Goal: Transaction & Acquisition: Purchase product/service

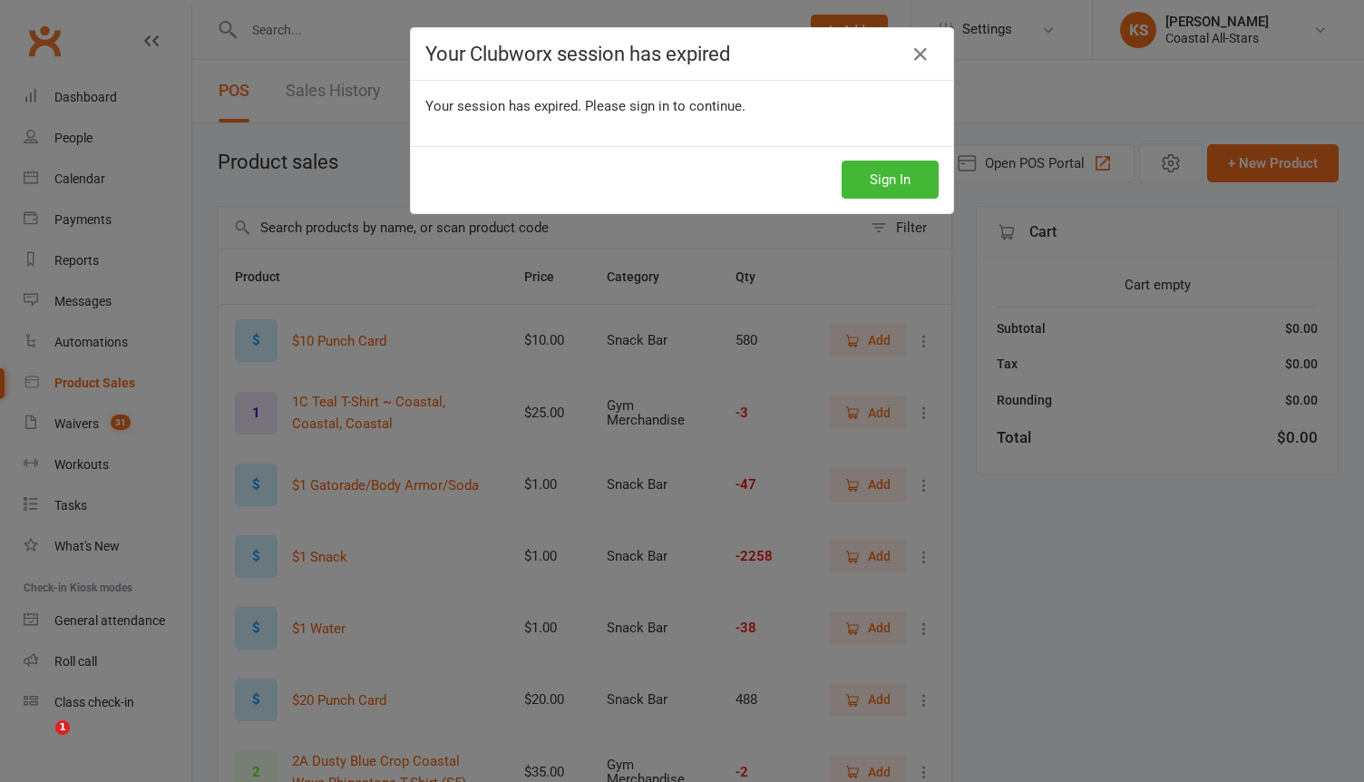
select select "100"
click at [911, 192] on button "Sign In" at bounding box center [889, 179] width 97 height 38
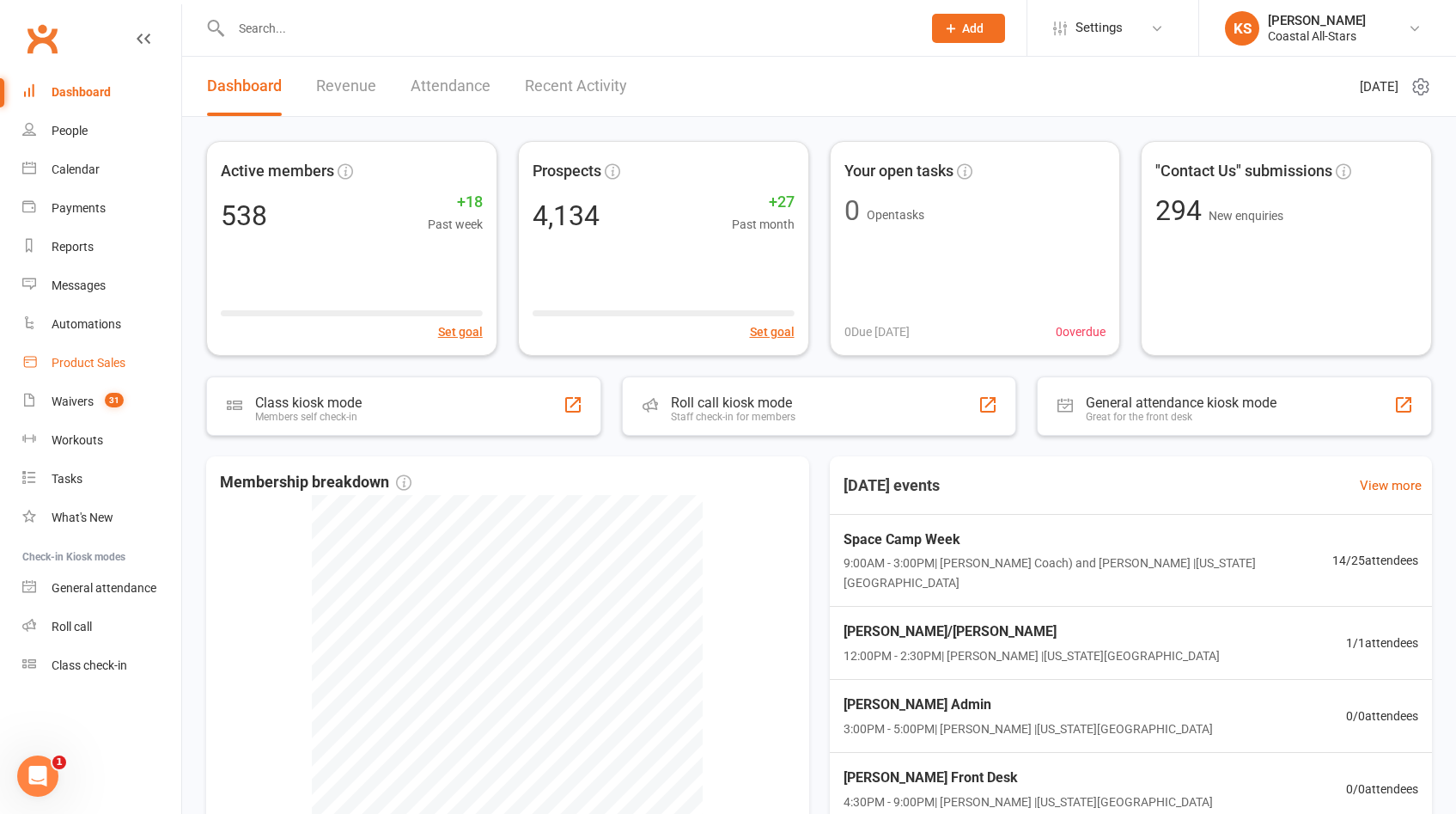
click at [92, 359] on div "Product Sales" at bounding box center [88, 362] width 74 height 14
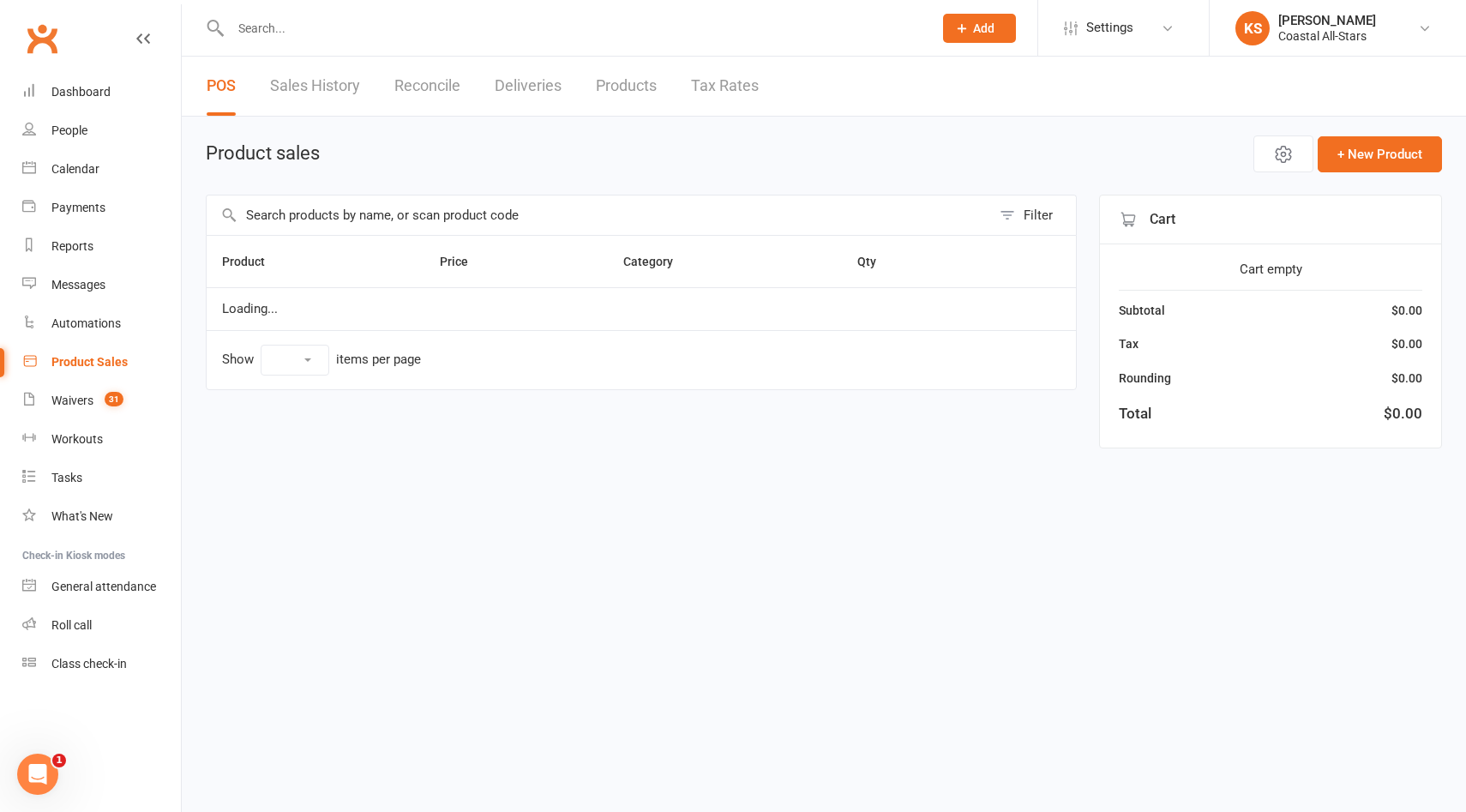
select select "100"
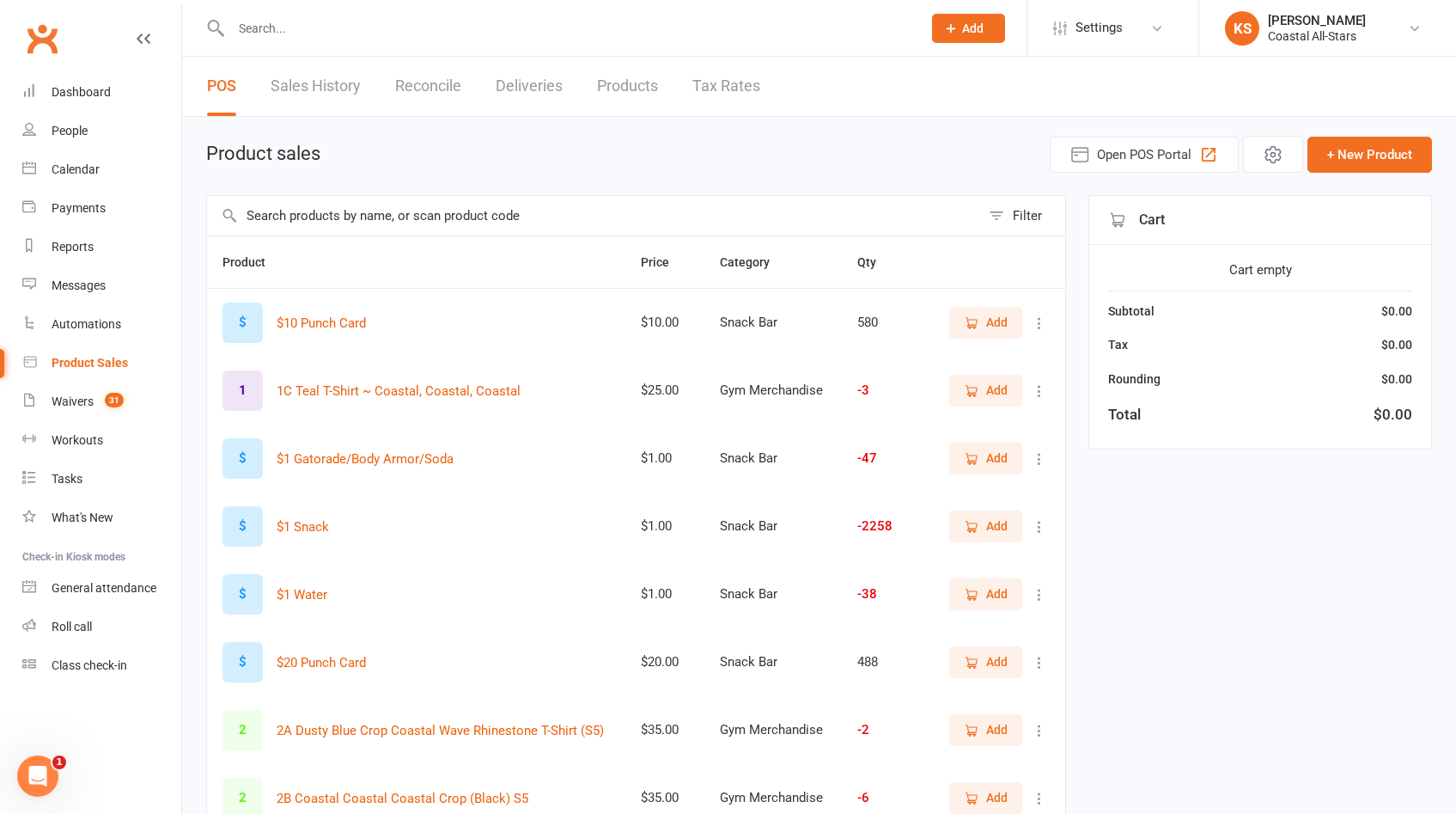
click at [564, 226] on input "text" at bounding box center [593, 216] width 773 height 40
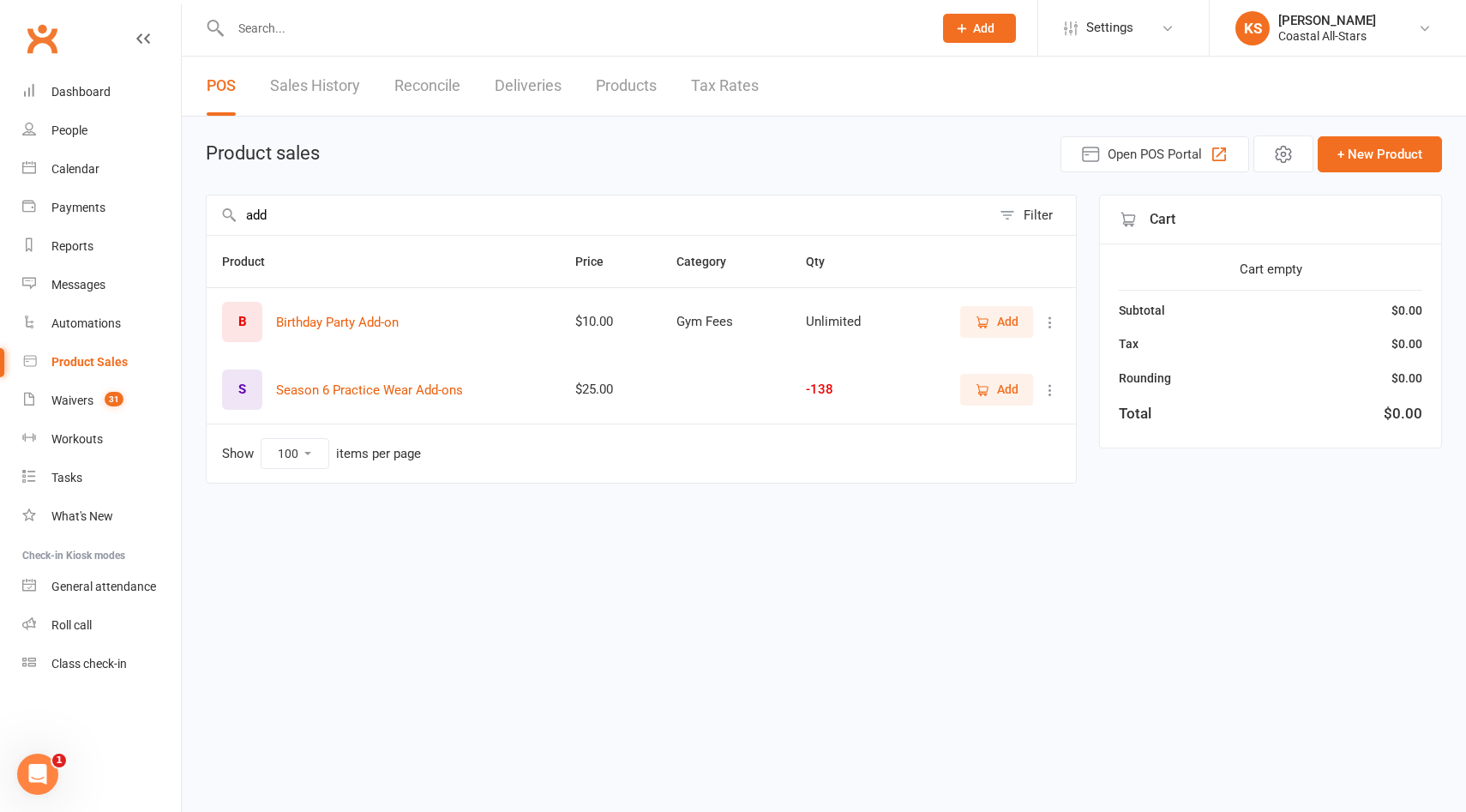
type input "add"
click at [1001, 390] on span "Add" at bounding box center [1007, 389] width 22 height 19
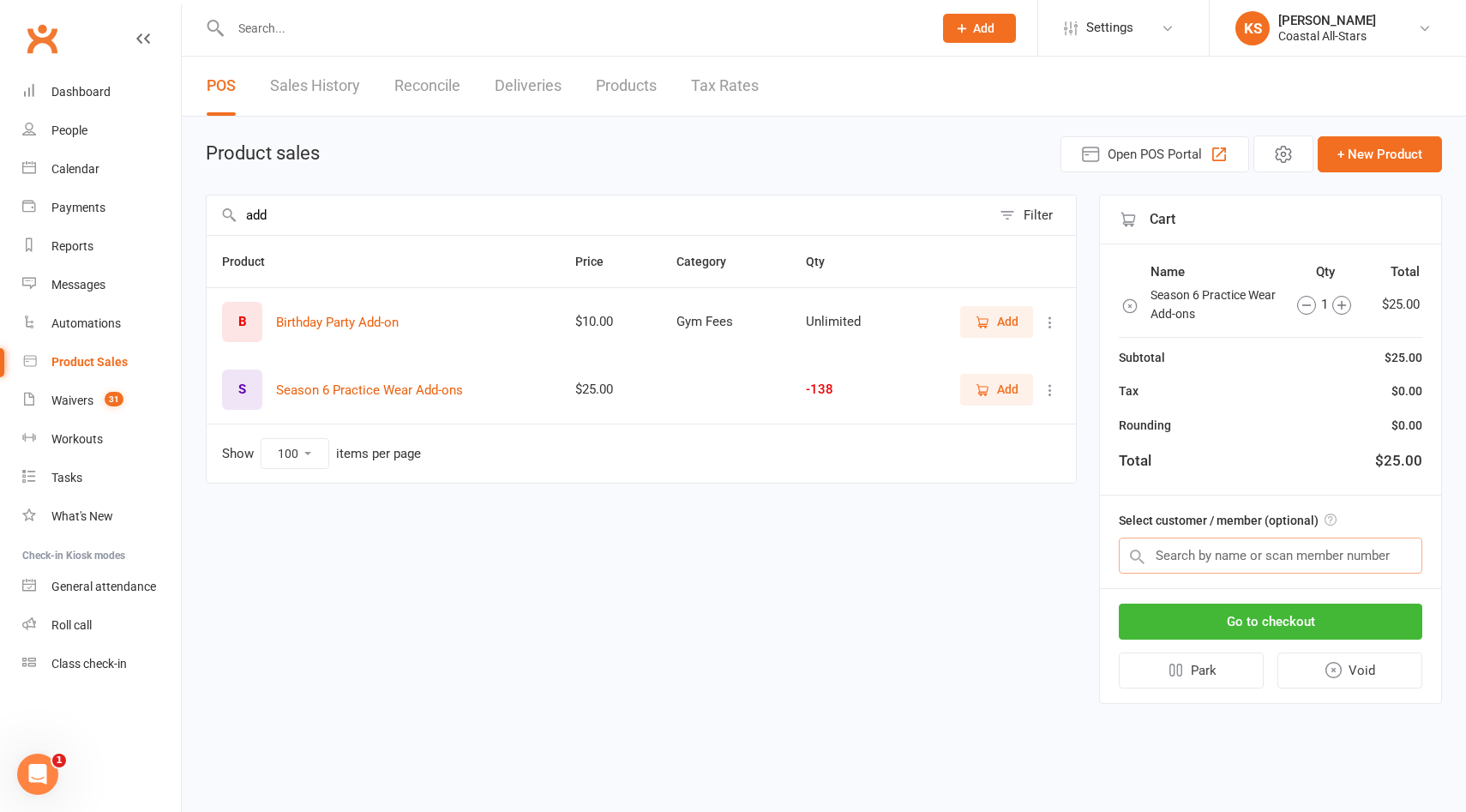
click at [1242, 549] on input "text" at bounding box center [1270, 555] width 304 height 36
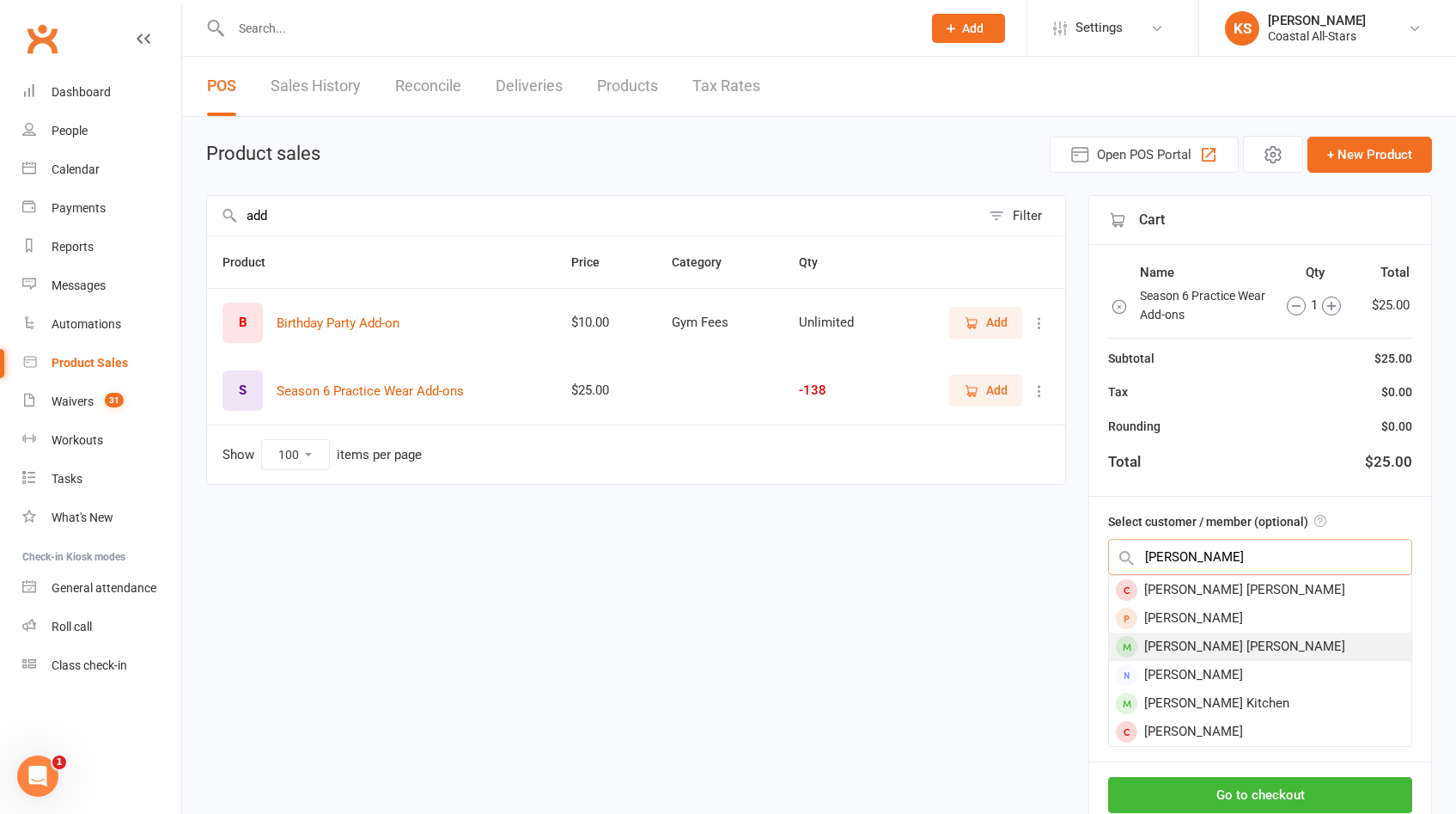
type input "Presley"
click at [1245, 642] on div "Presley Kusheba" at bounding box center [1259, 646] width 302 height 28
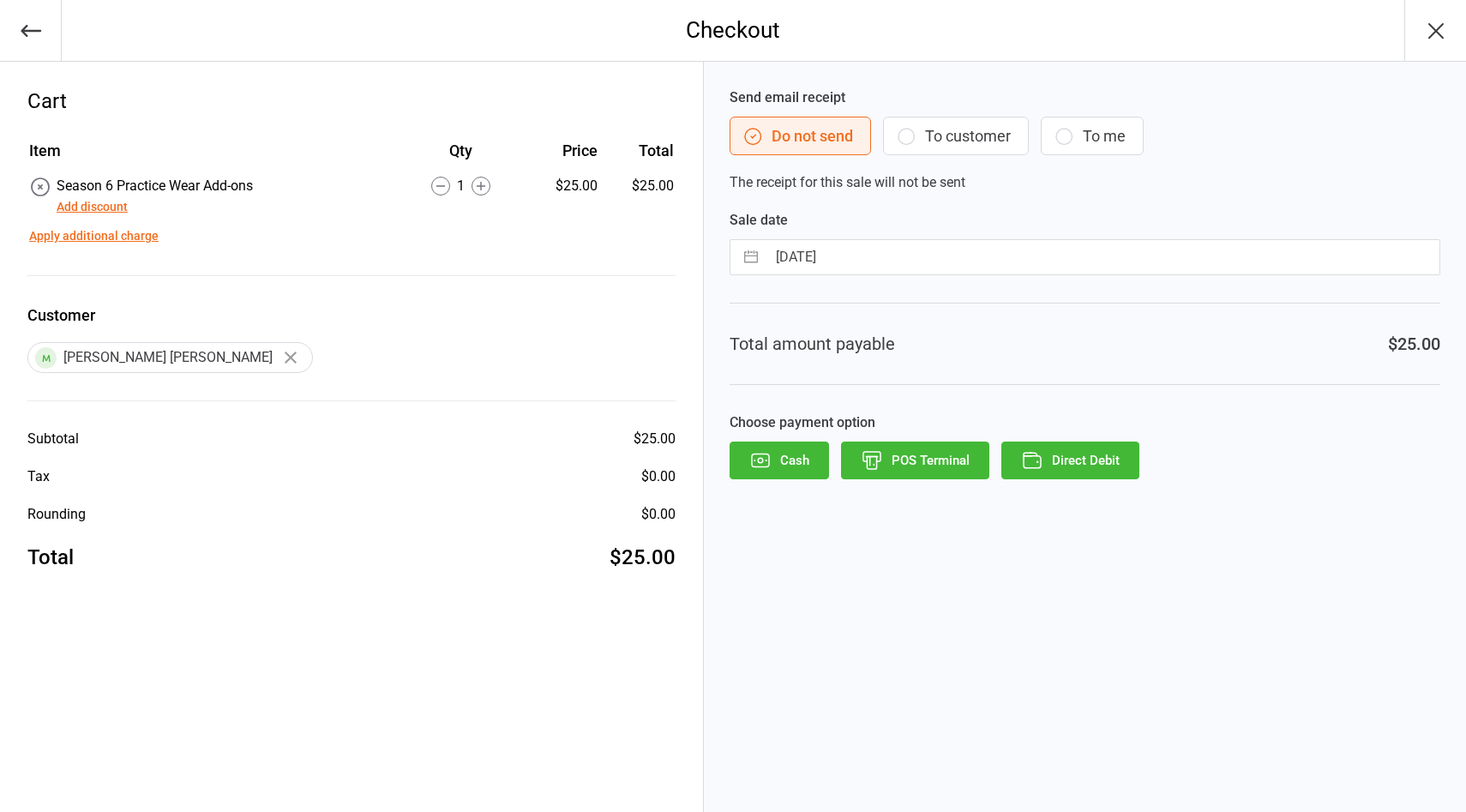
click at [945, 147] on button "To customer" at bounding box center [956, 135] width 146 height 39
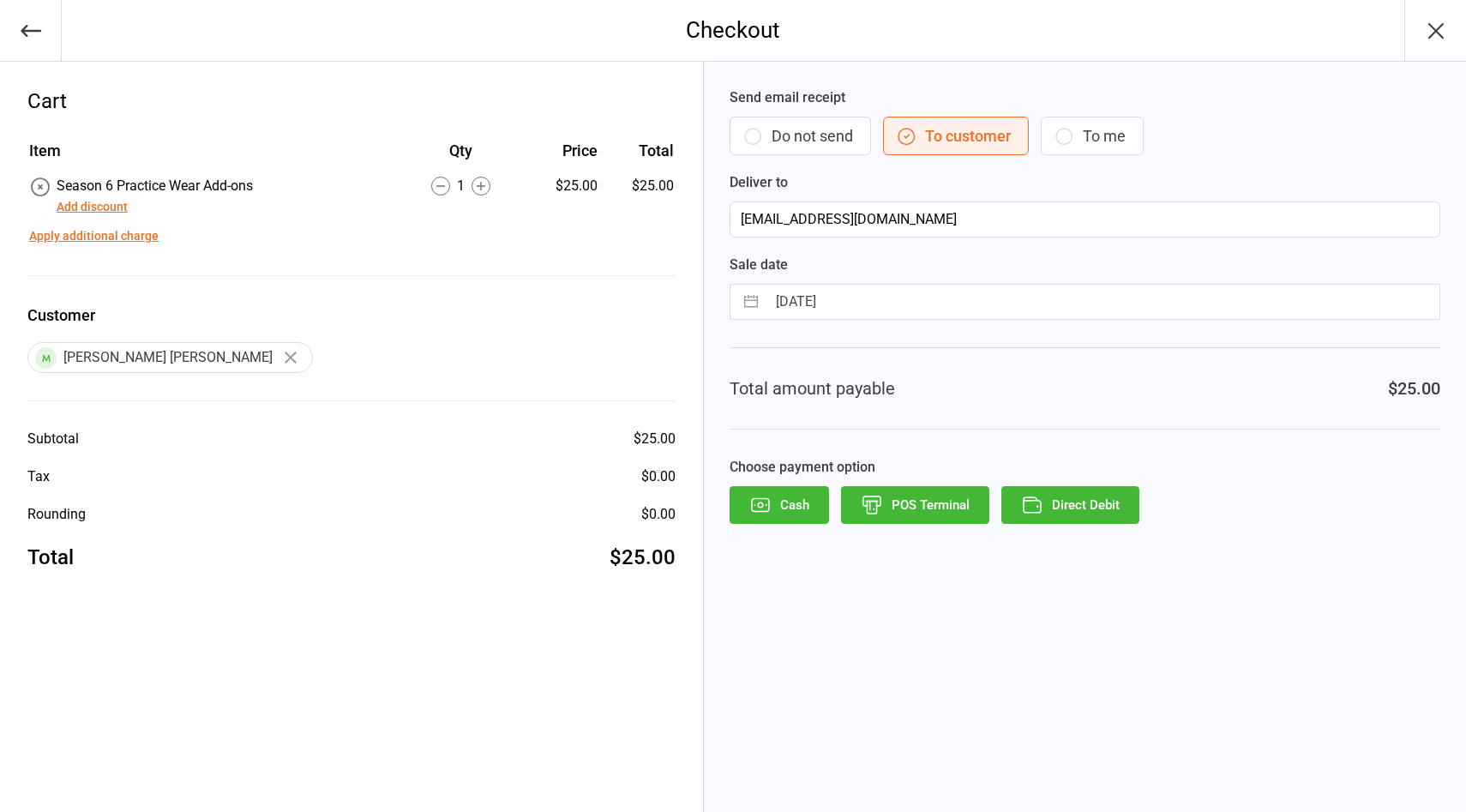
click at [1037, 510] on icon "button" at bounding box center [1033, 505] width 23 height 23
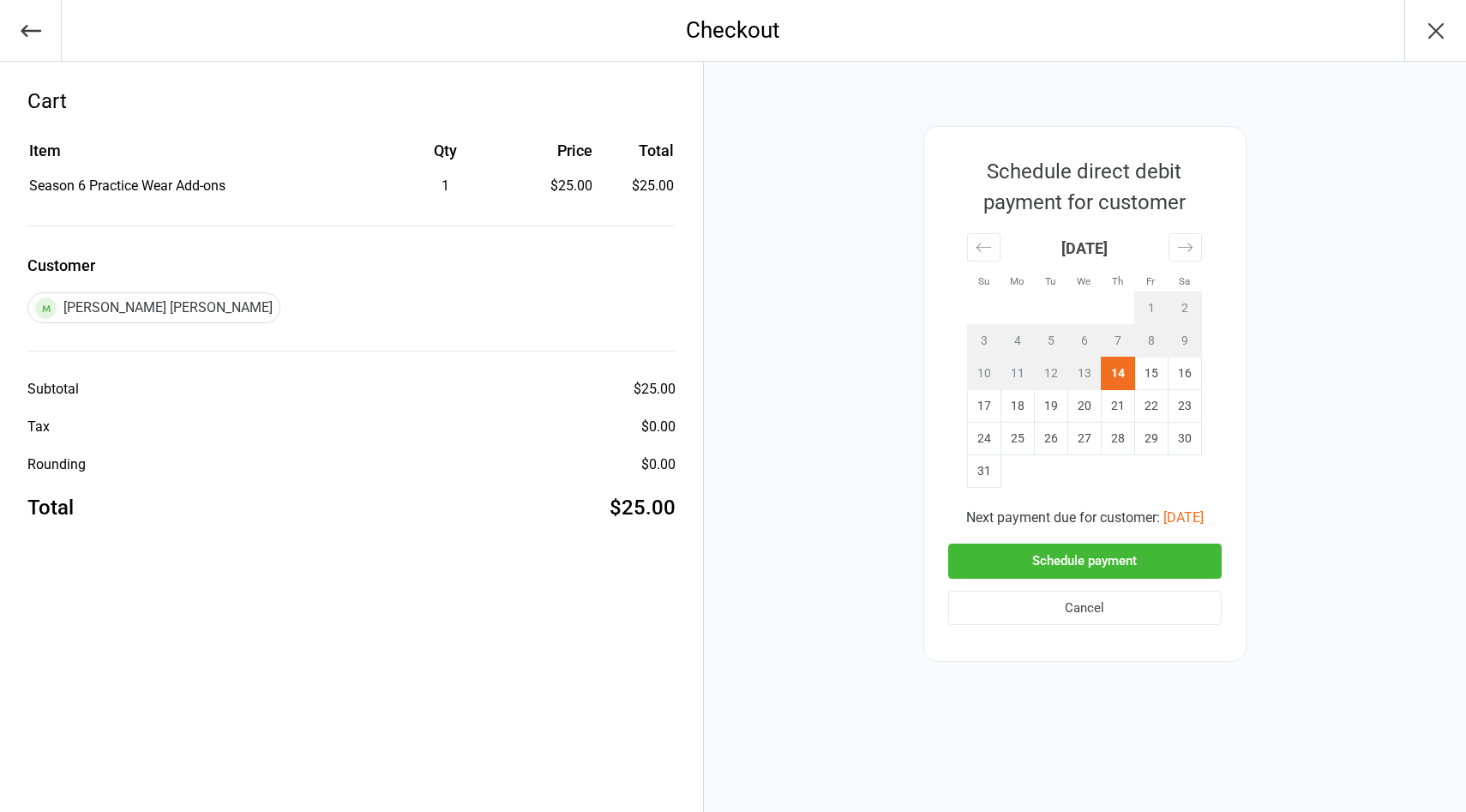
click at [1133, 552] on button "Schedule payment" at bounding box center [1085, 561] width 273 height 35
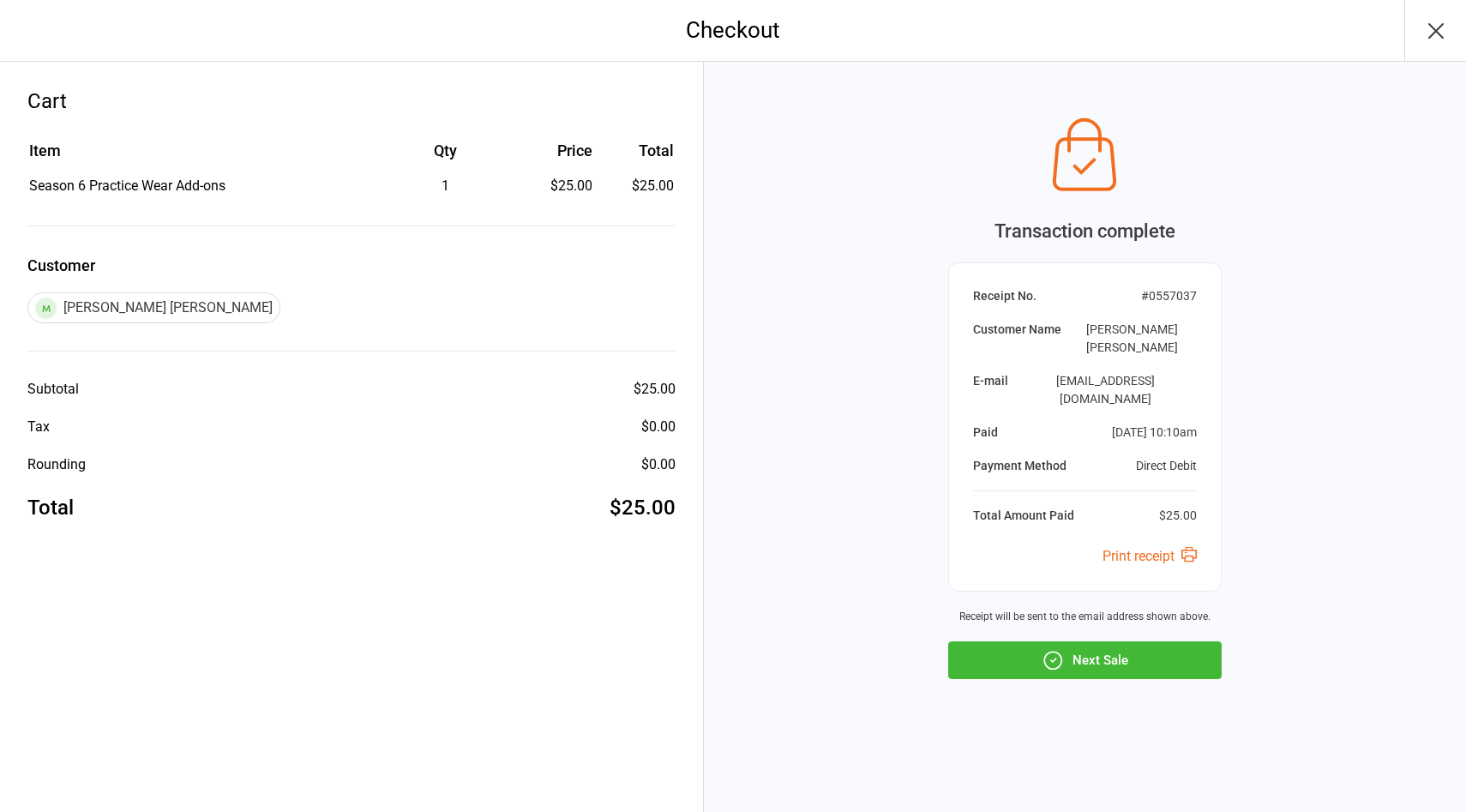
click at [1105, 647] on button "Next Sale" at bounding box center [1085, 660] width 273 height 38
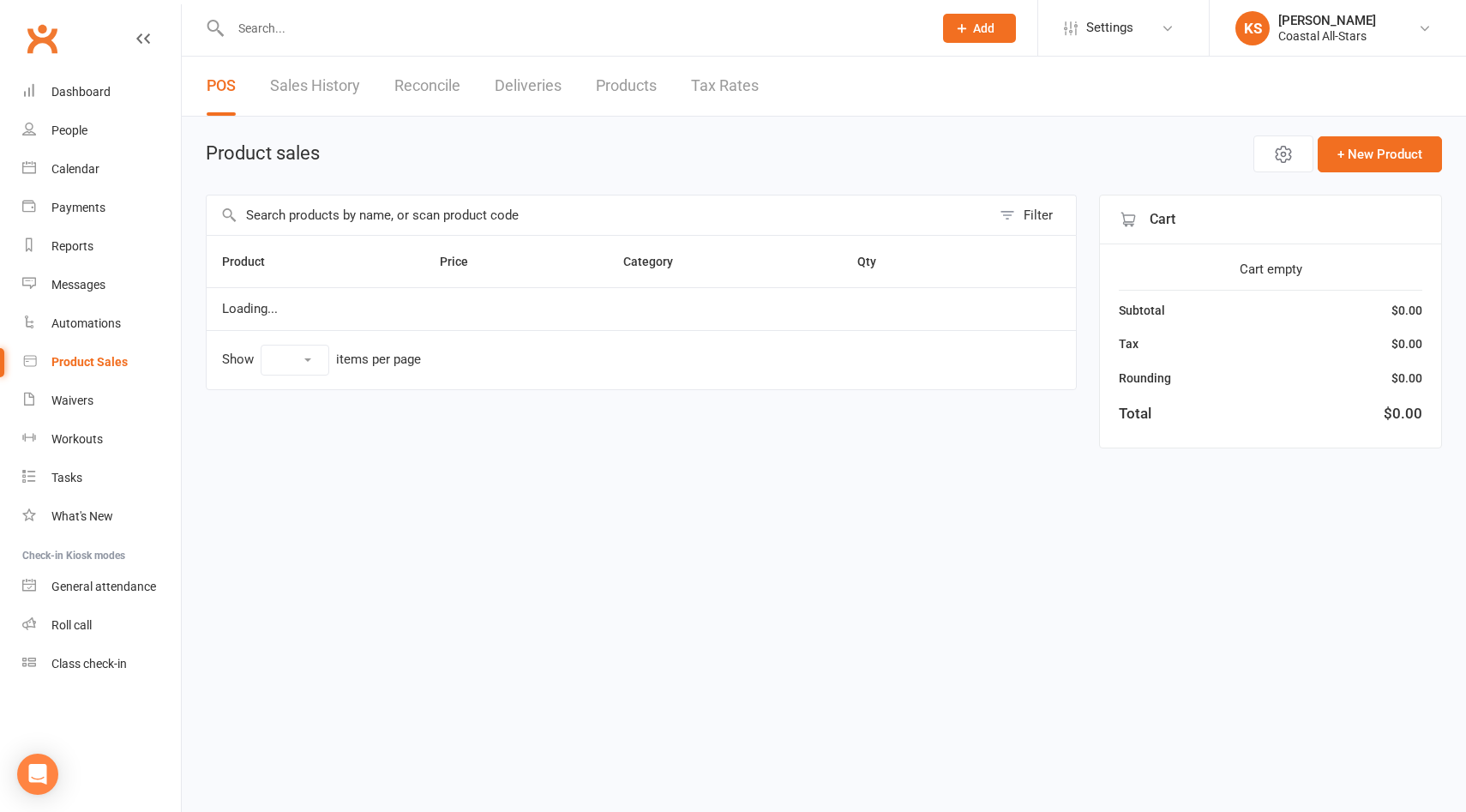
select select "100"
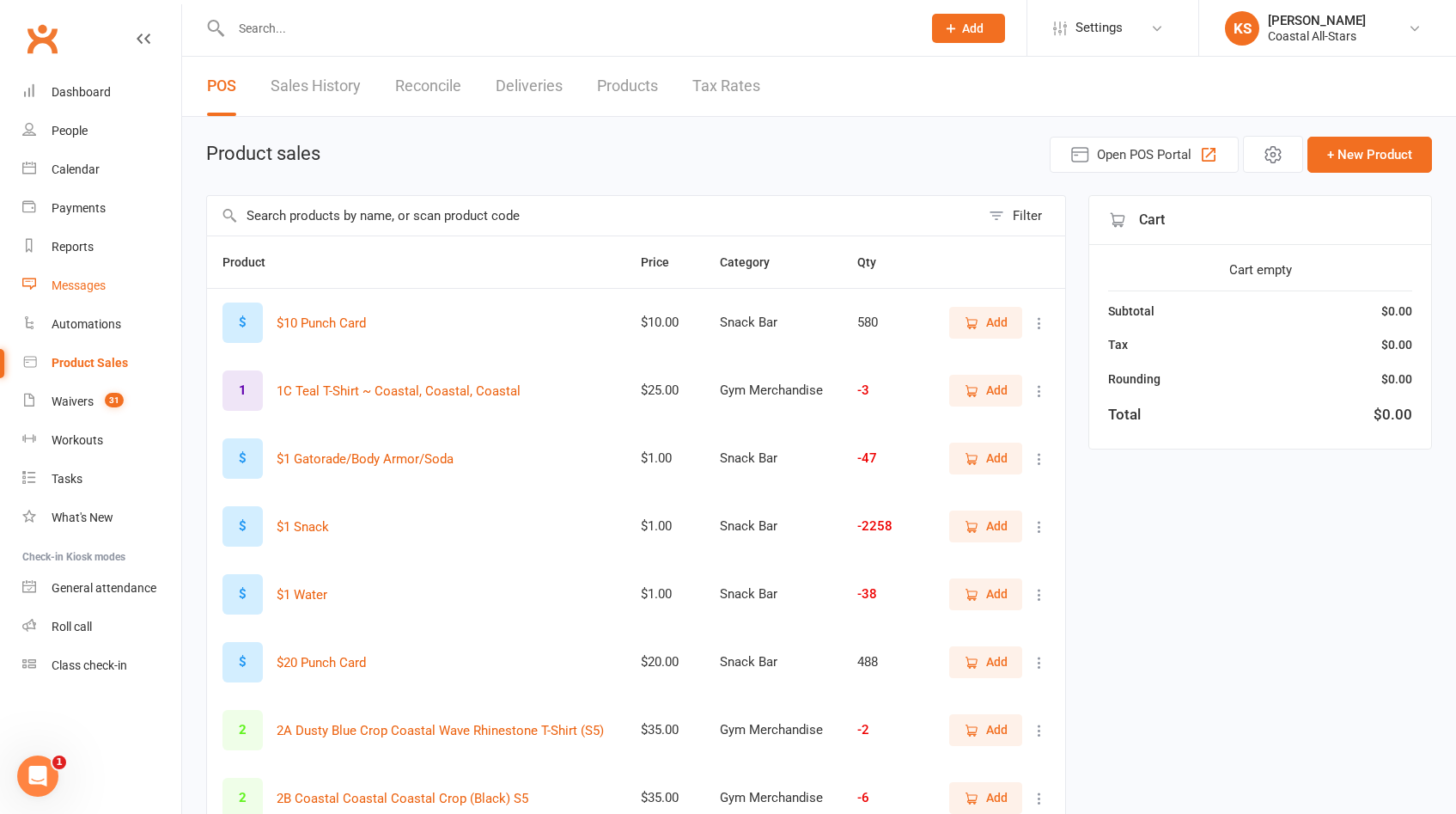
click at [87, 291] on div "Messages" at bounding box center [78, 285] width 54 height 14
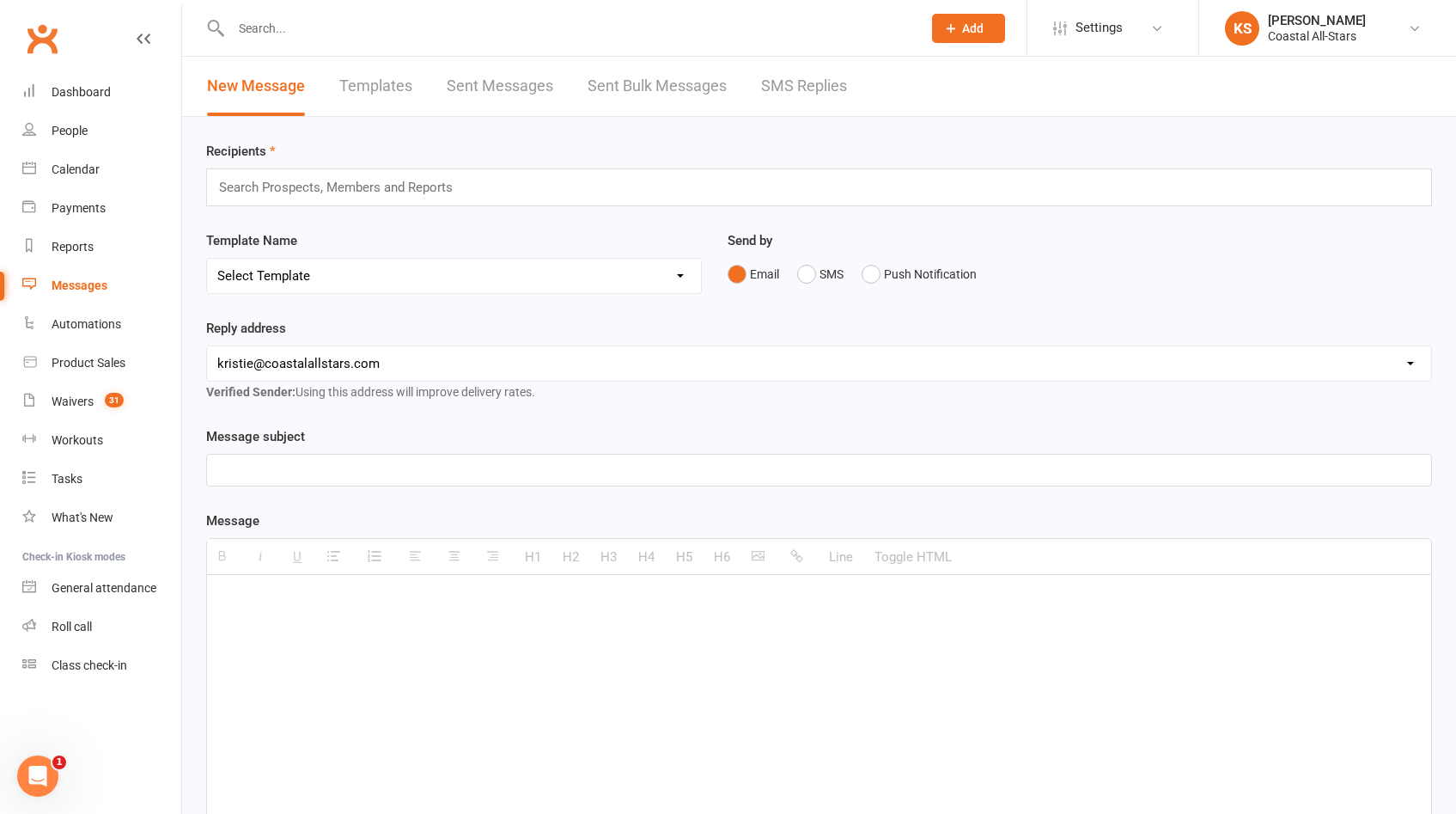
click at [511, 187] on div "Search Prospects, Members and Reports" at bounding box center [819, 188] width 1226 height 38
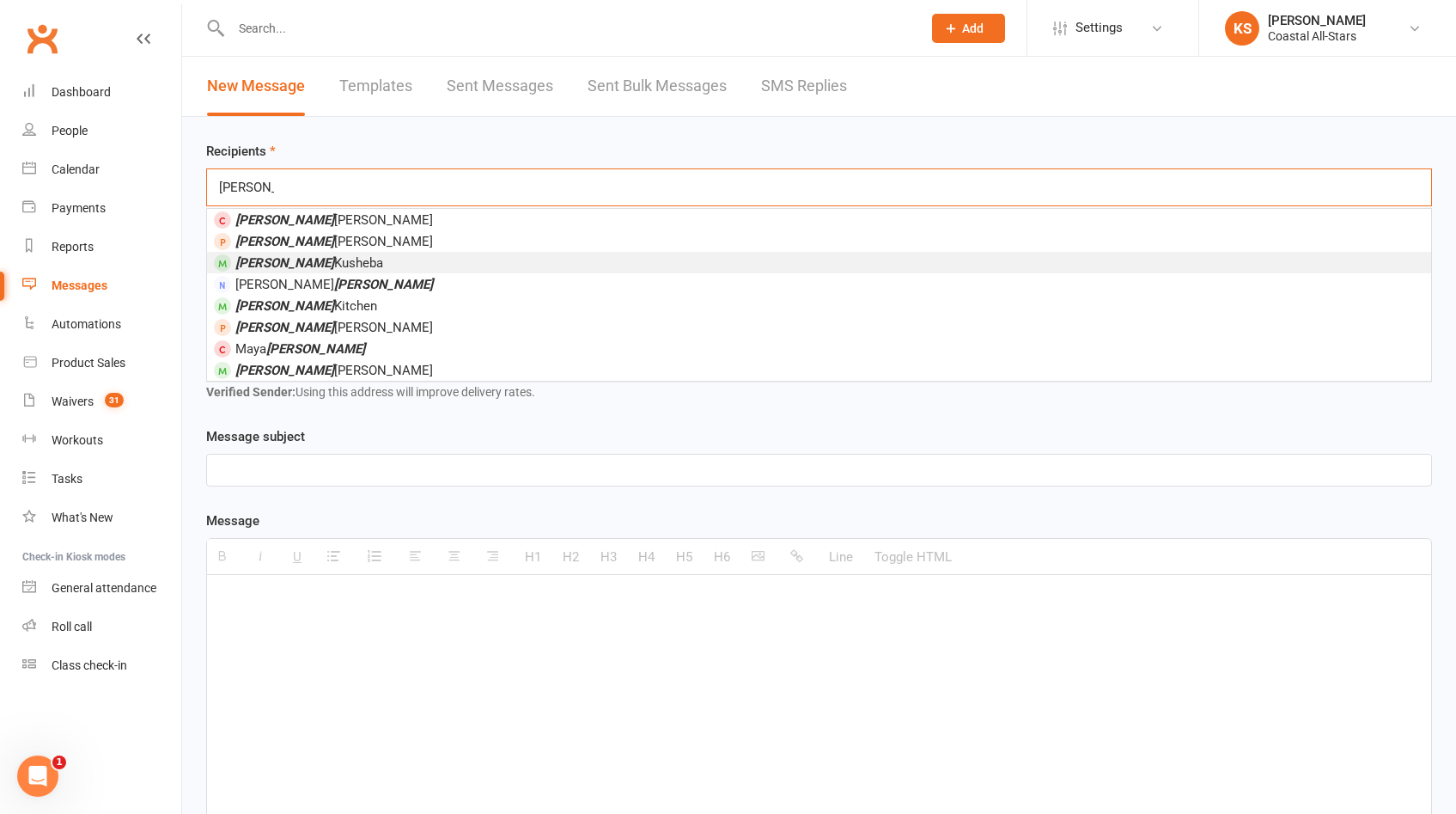
type input "[PERSON_NAME]"
click at [436, 266] on li "[PERSON_NAME] [PERSON_NAME]" at bounding box center [818, 262] width 1224 height 22
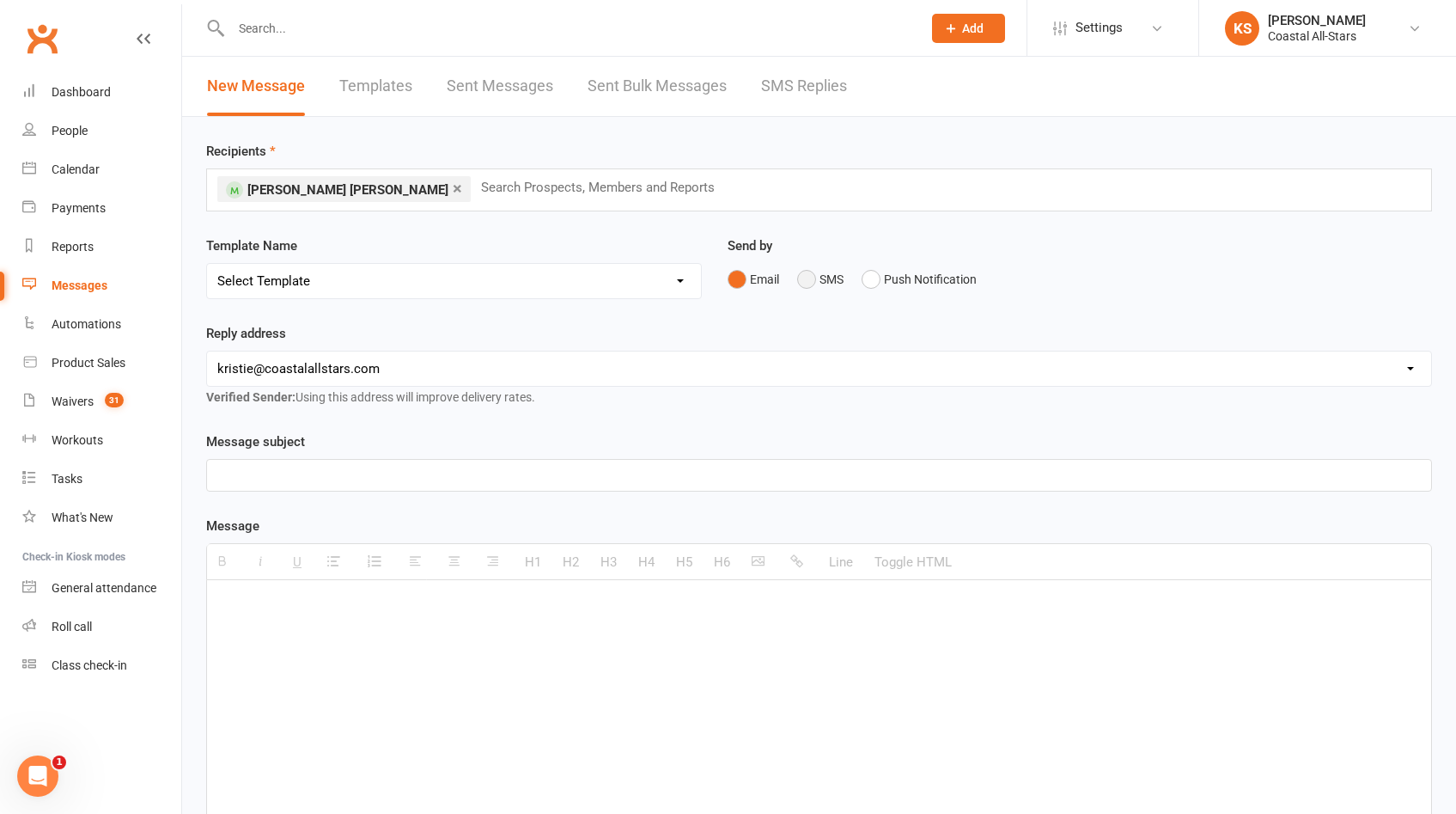
click at [802, 283] on button "SMS" at bounding box center [819, 279] width 46 height 32
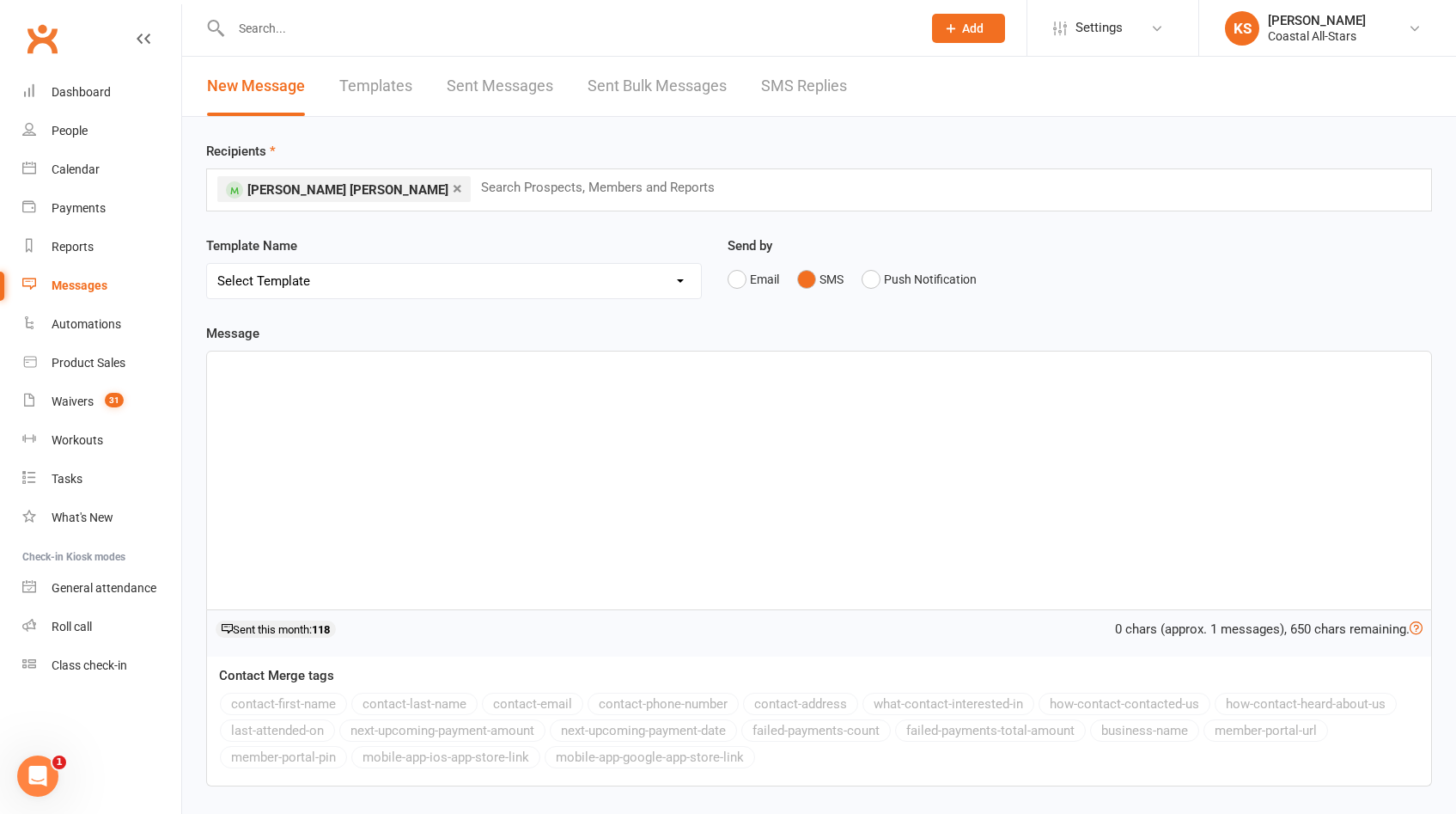
click at [657, 464] on div at bounding box center [818, 480] width 1224 height 258
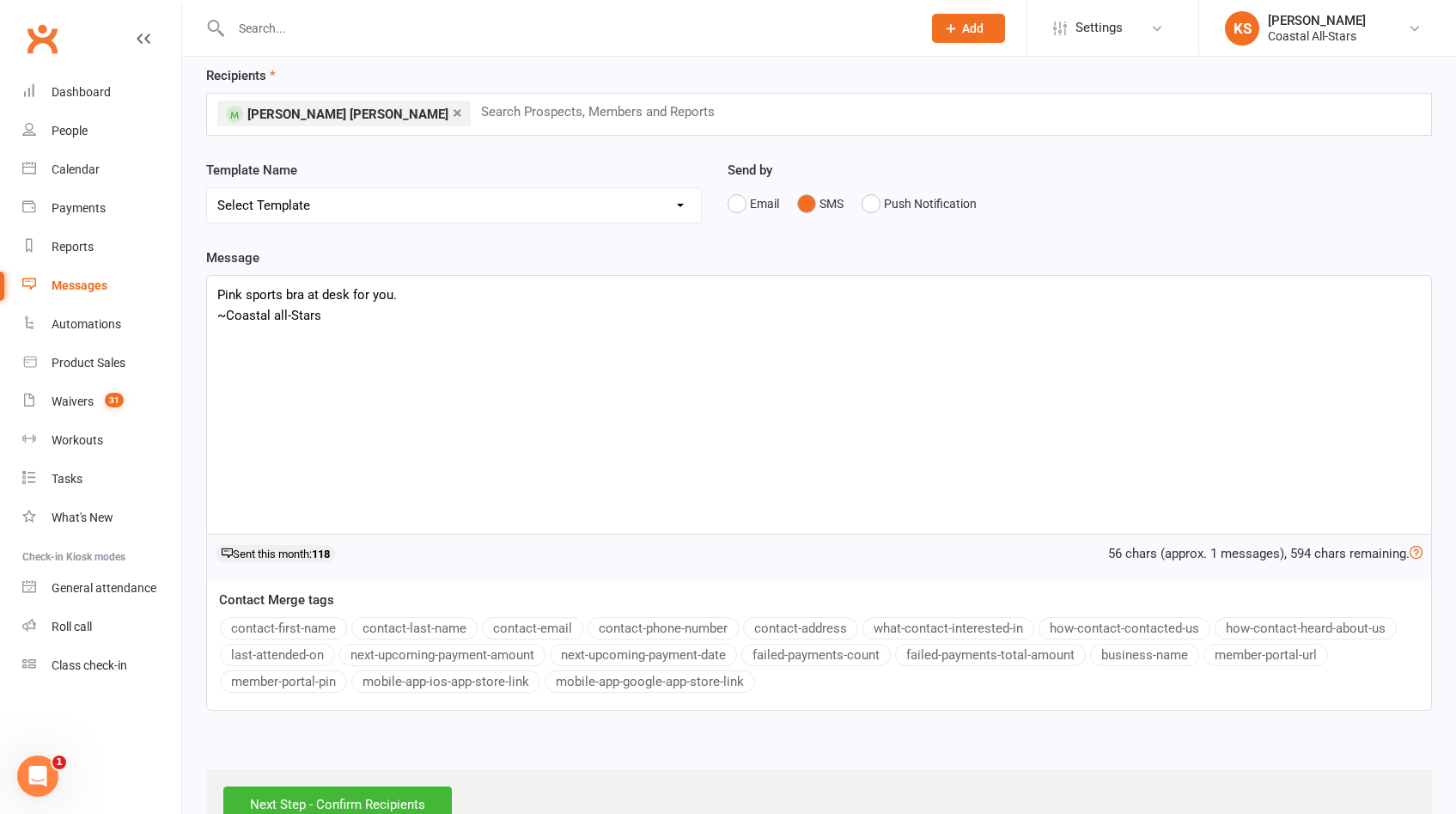
scroll to position [126, 0]
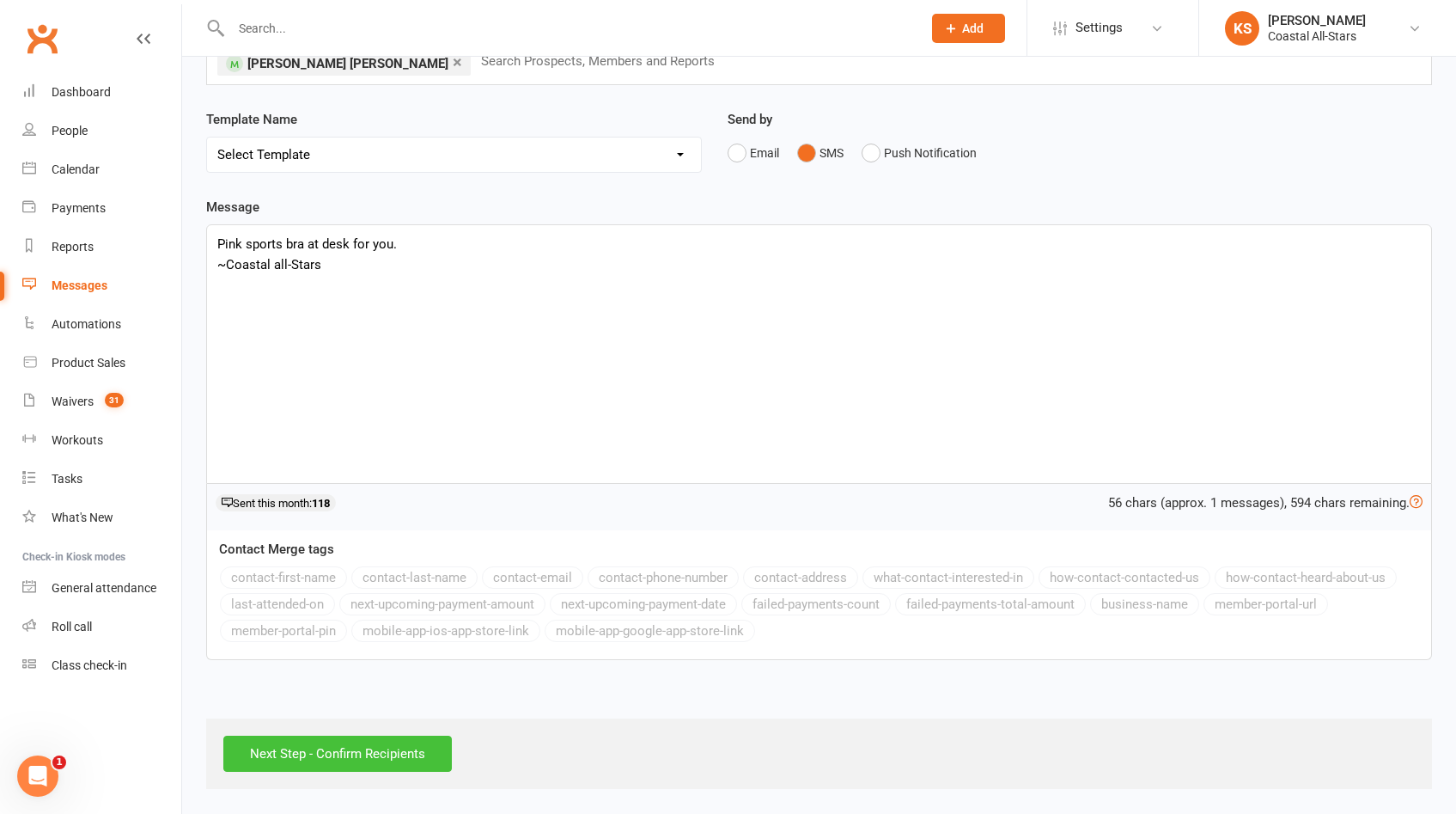
click at [379, 760] on input "Next Step - Confirm Recipients" at bounding box center [337, 753] width 228 height 36
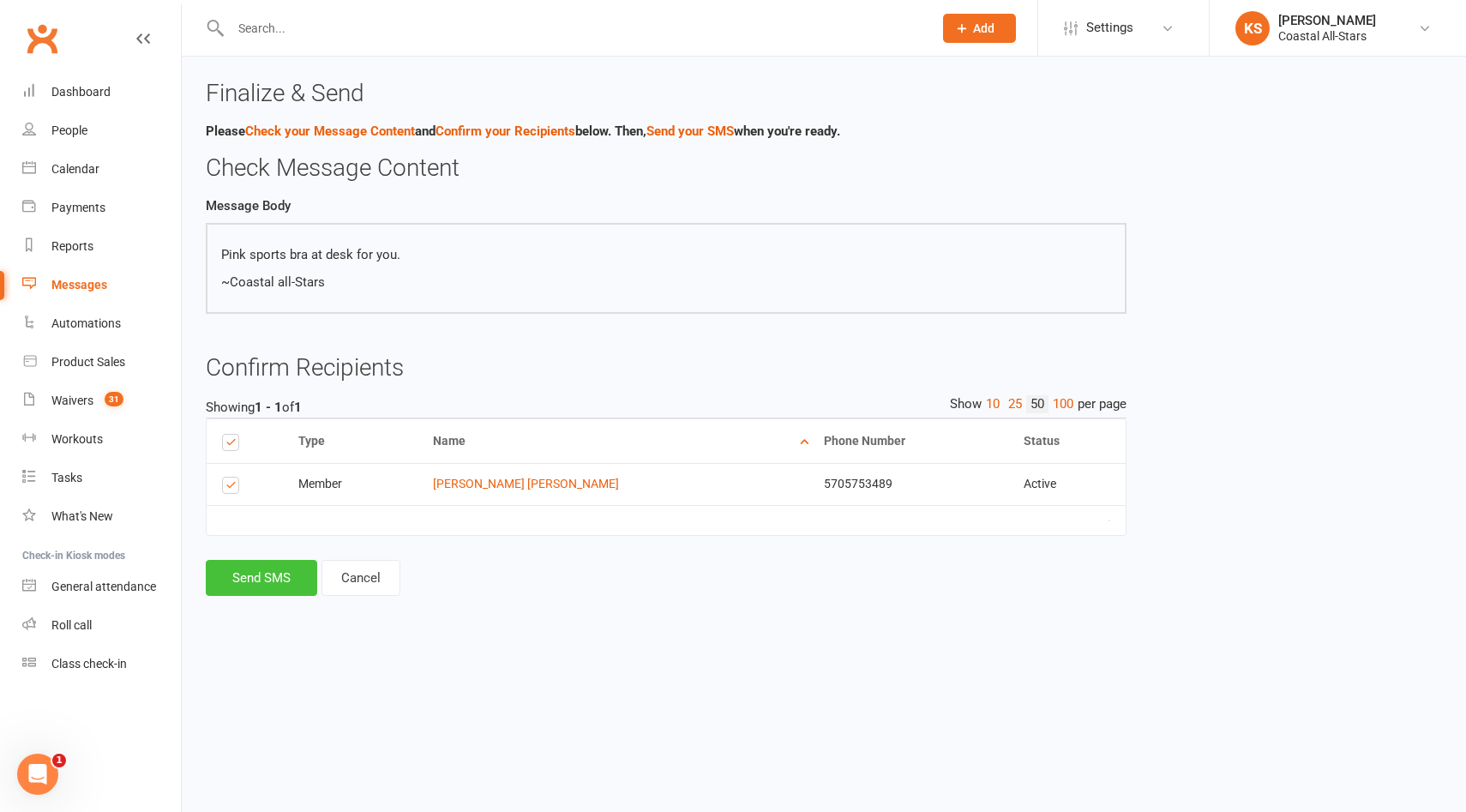
click at [264, 579] on button "Send SMS" at bounding box center [262, 578] width 112 height 36
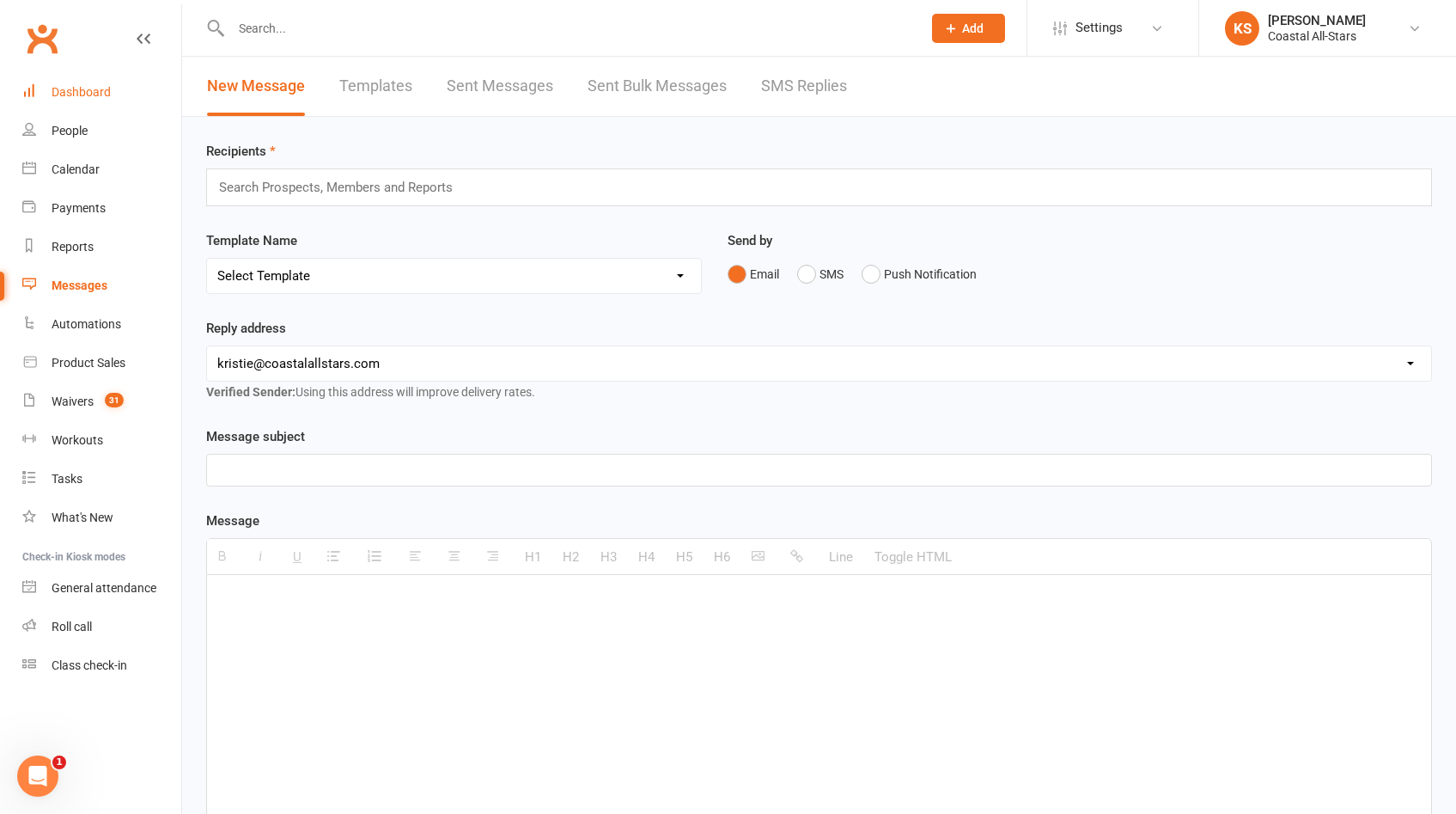
click at [110, 89] on link "Dashboard" at bounding box center [102, 92] width 159 height 39
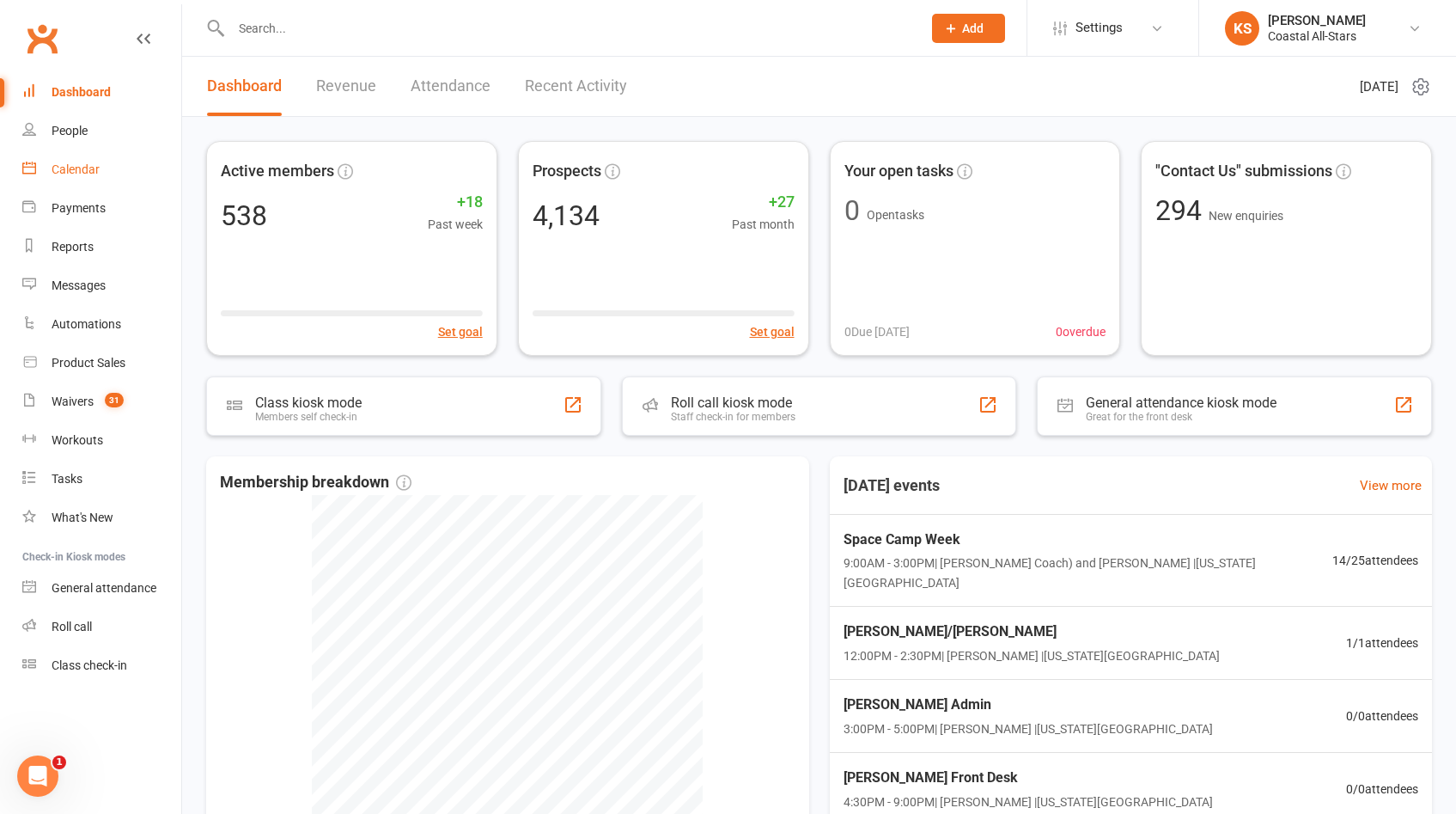
click at [69, 173] on div "Calendar" at bounding box center [75, 169] width 48 height 14
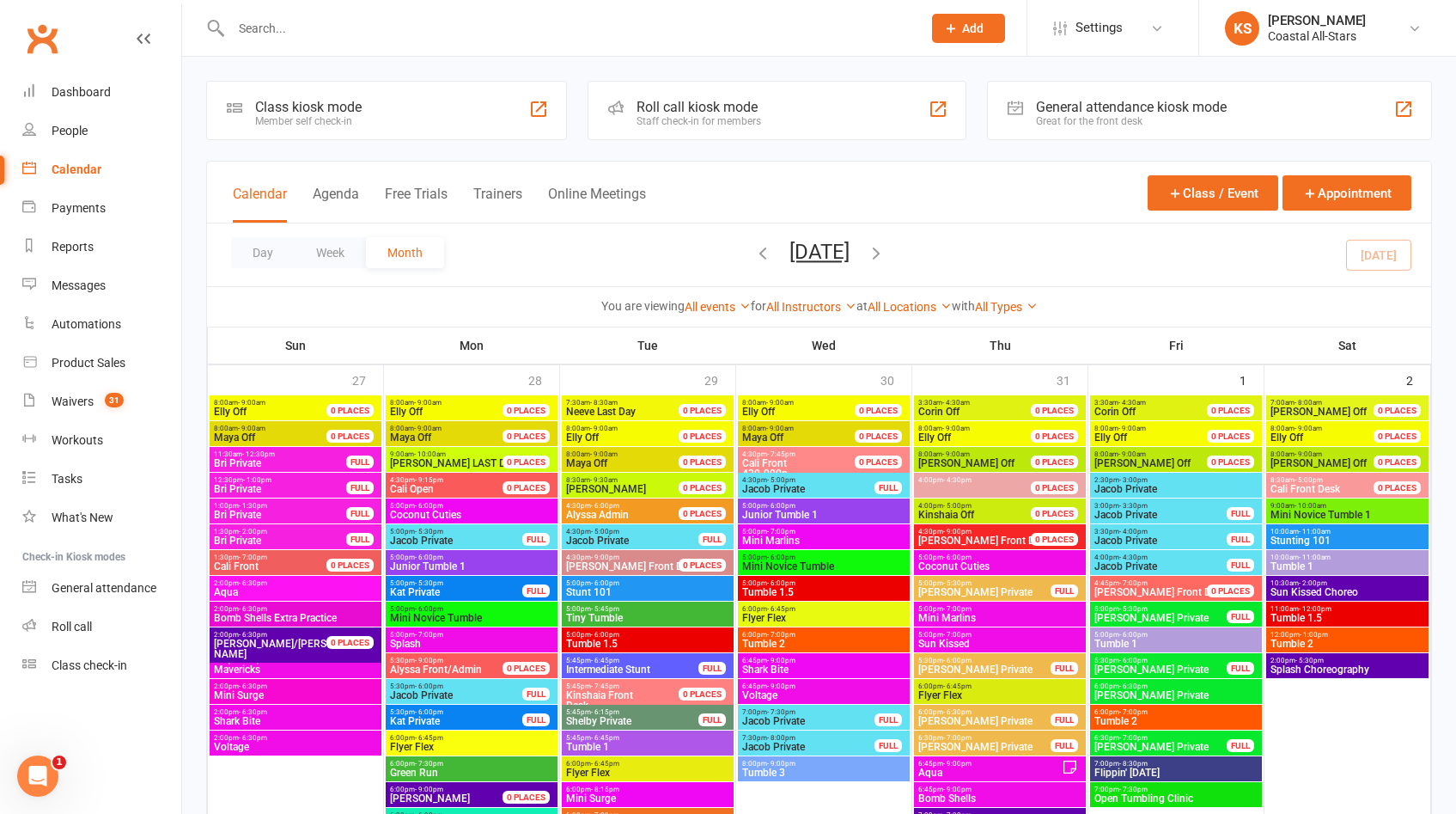
click at [327, 33] on input "text" at bounding box center [567, 27] width 684 height 24
drag, startPoint x: 87, startPoint y: 347, endPoint x: 171, endPoint y: 357, distance: 84.6
click at [87, 347] on link "Product Sales" at bounding box center [102, 363] width 159 height 39
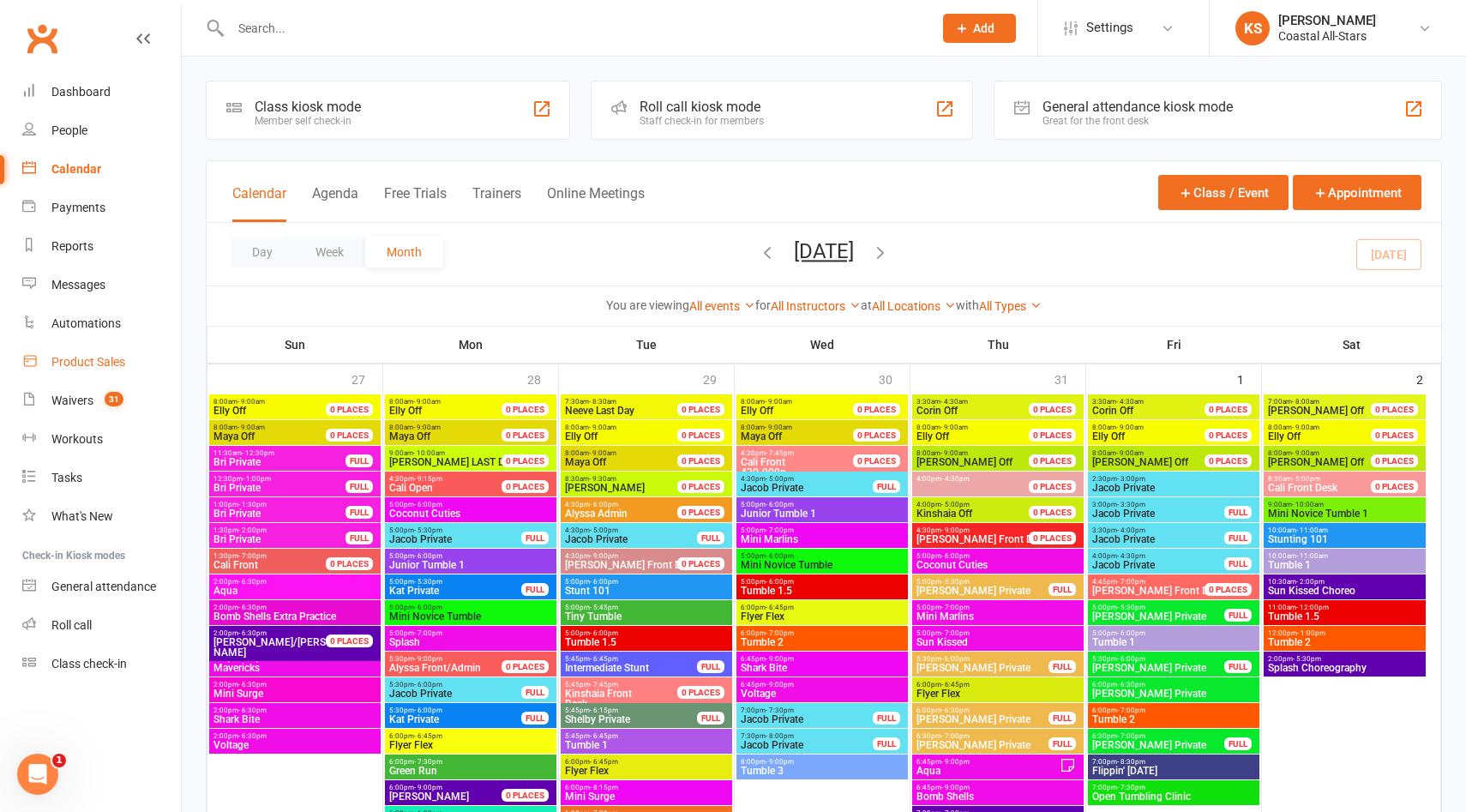
select select "100"
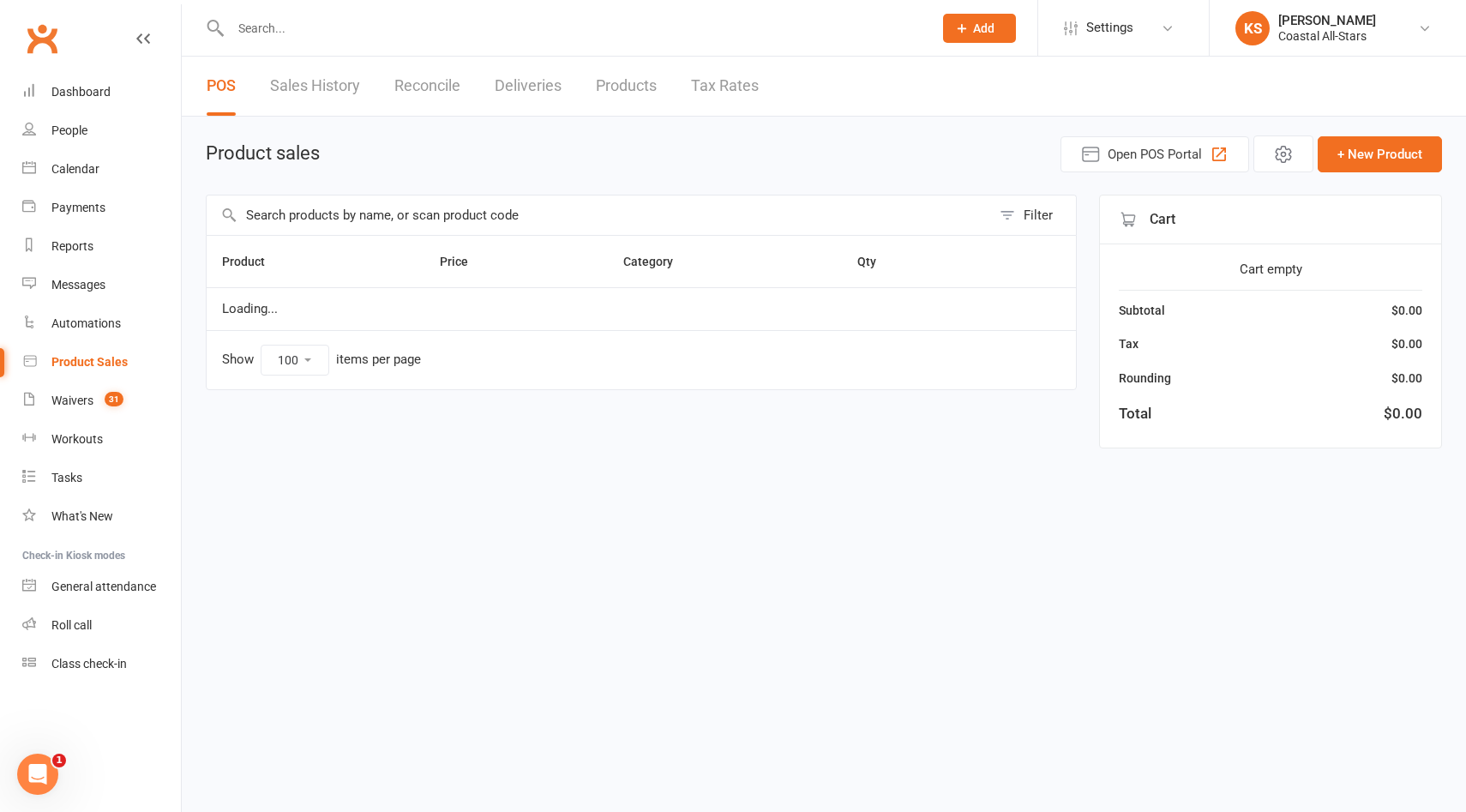
click at [457, 221] on input "text" at bounding box center [599, 216] width 785 height 40
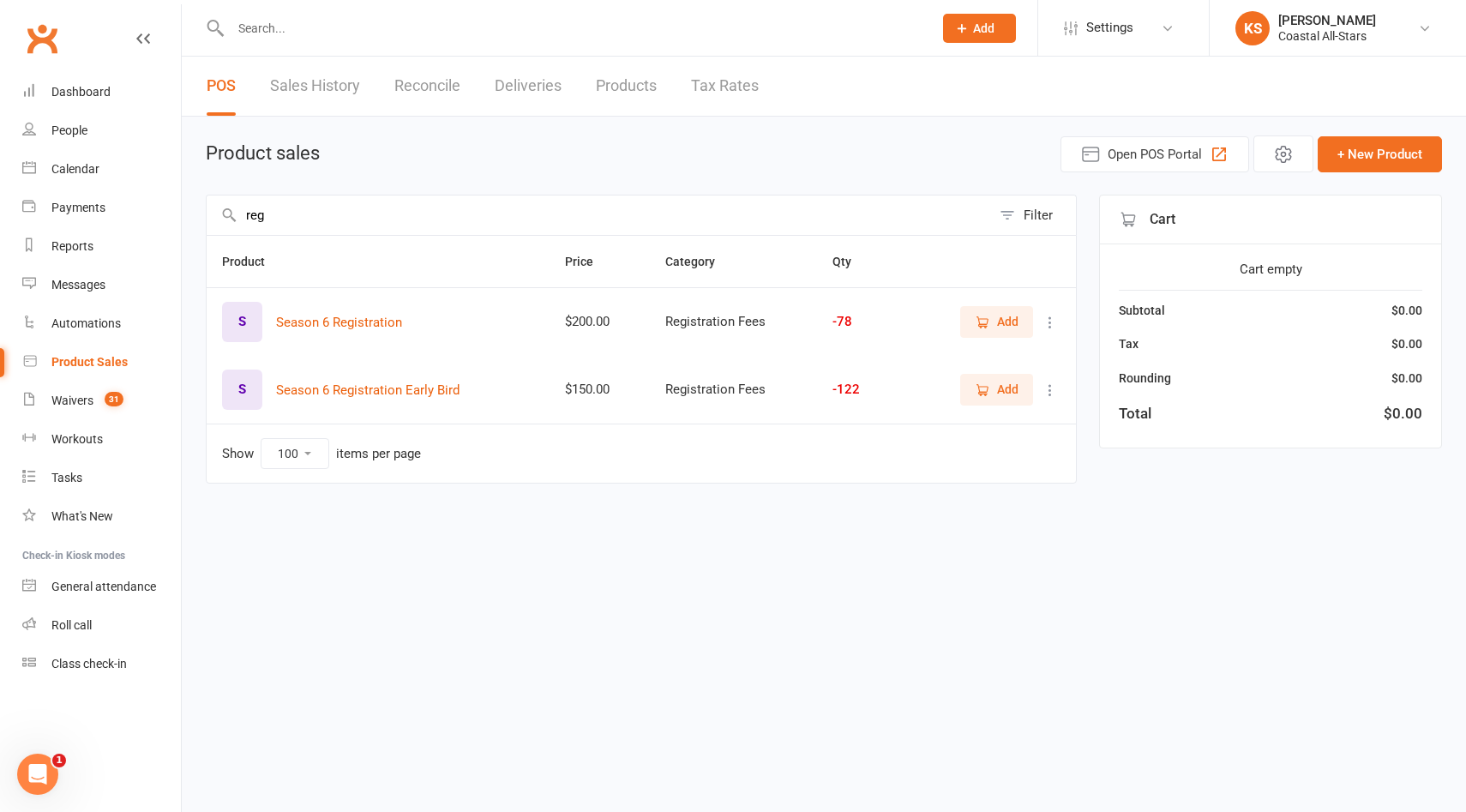
type input "reg"
click at [986, 315] on icon "button" at bounding box center [983, 322] width 15 height 15
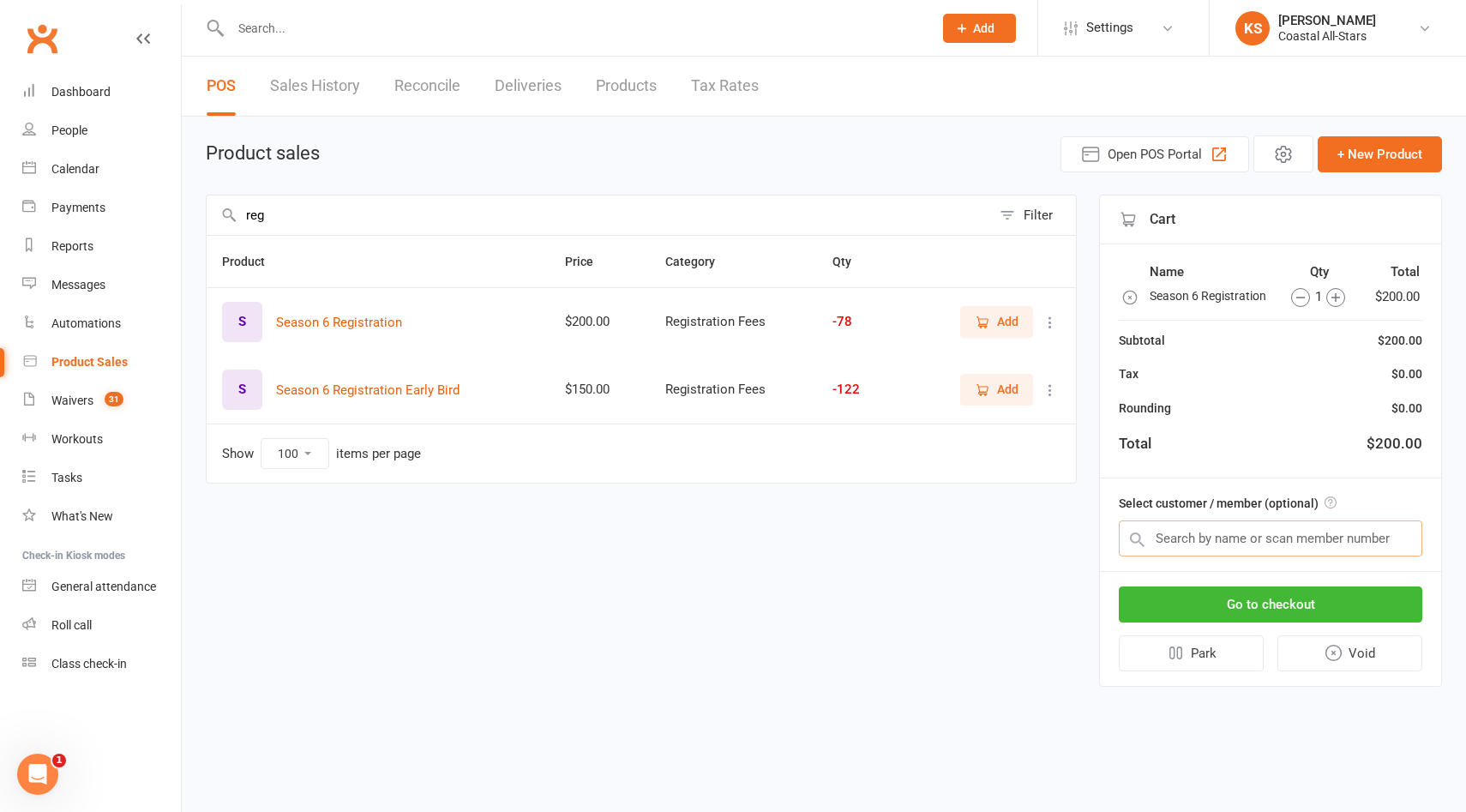
click at [1180, 537] on input "text" at bounding box center [1270, 538] width 304 height 36
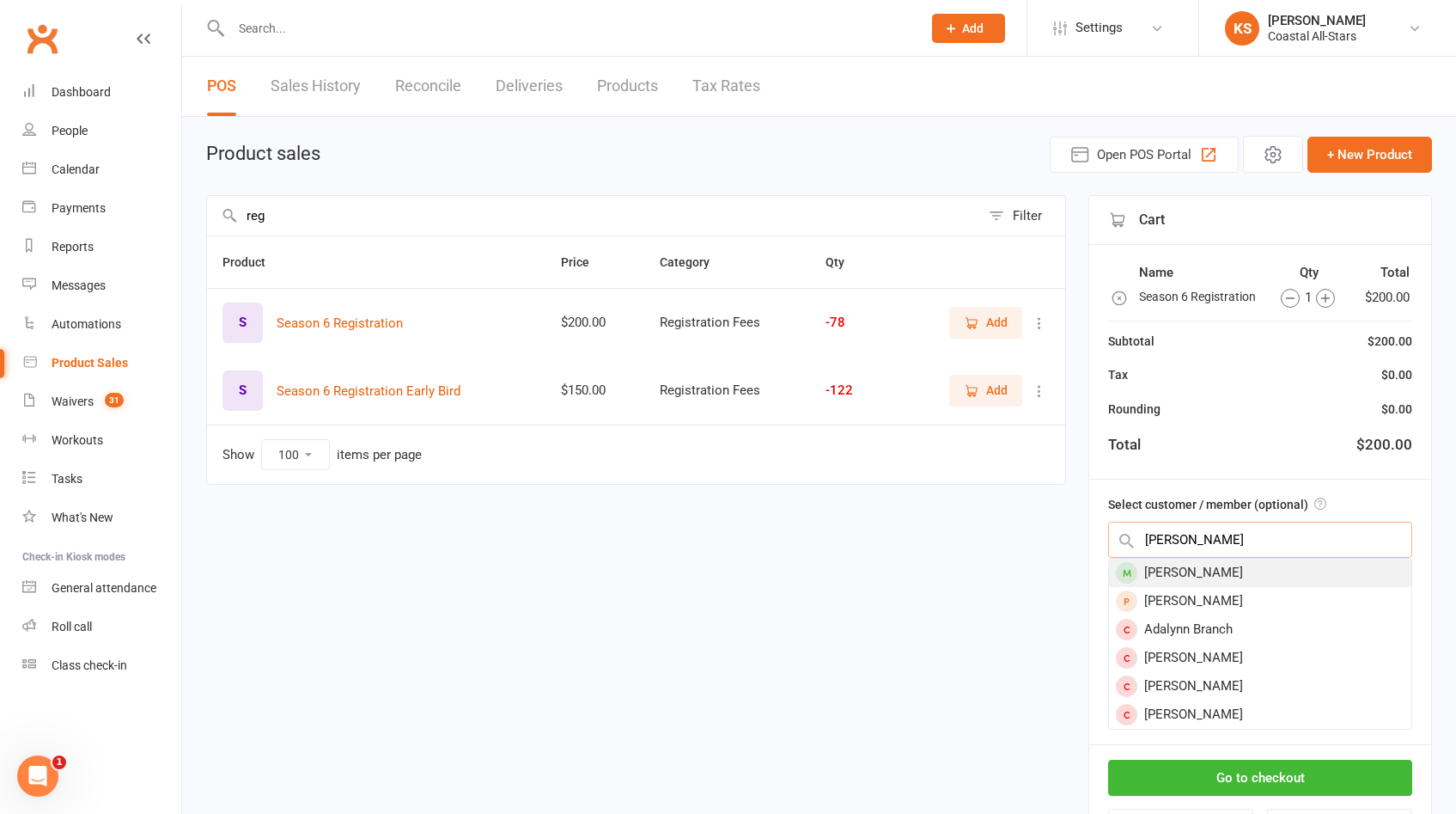
type input "Adalyn Al"
click at [1186, 573] on div "[PERSON_NAME]" at bounding box center [1259, 572] width 302 height 28
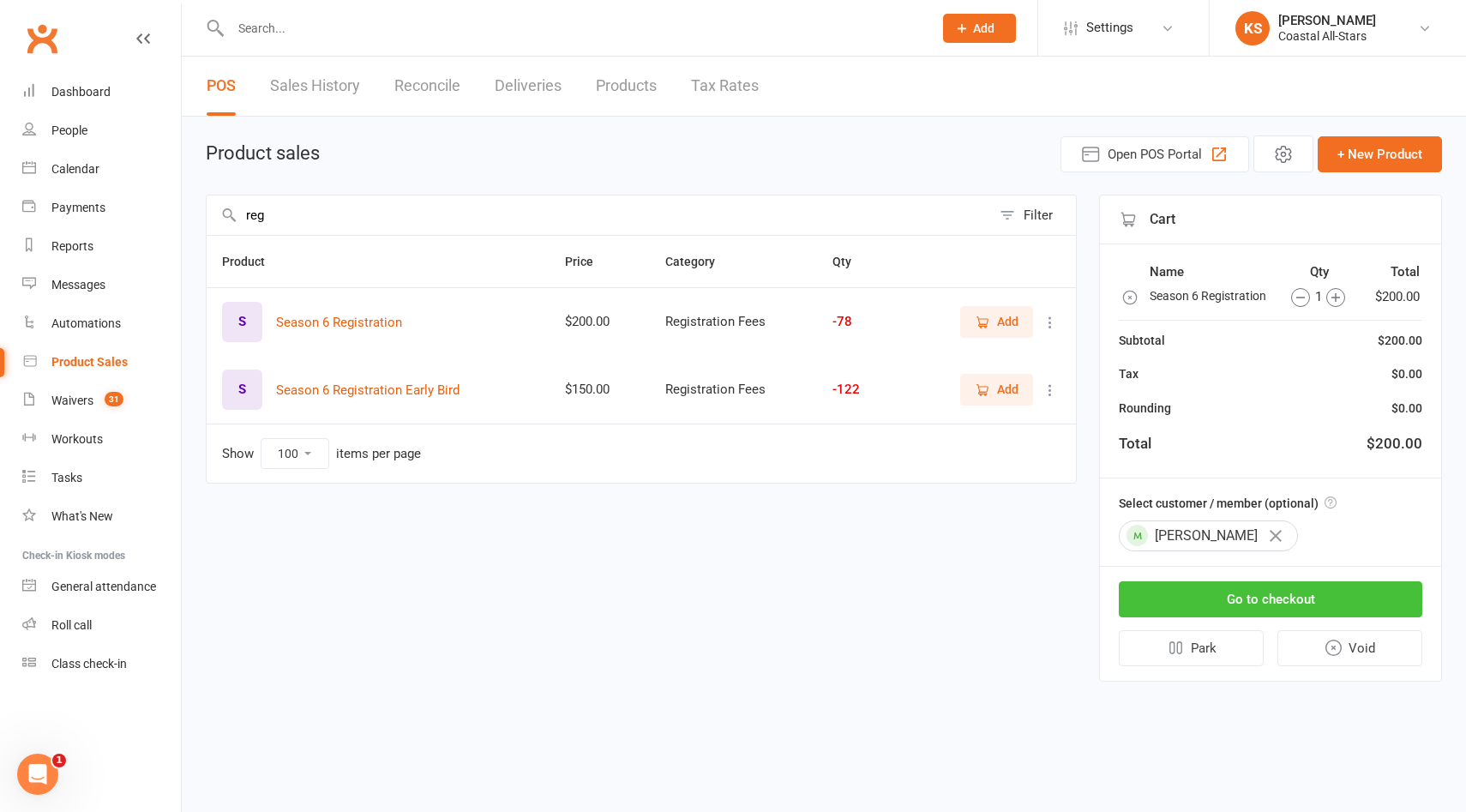
click at [1250, 605] on button "Go to checkout" at bounding box center [1270, 599] width 304 height 36
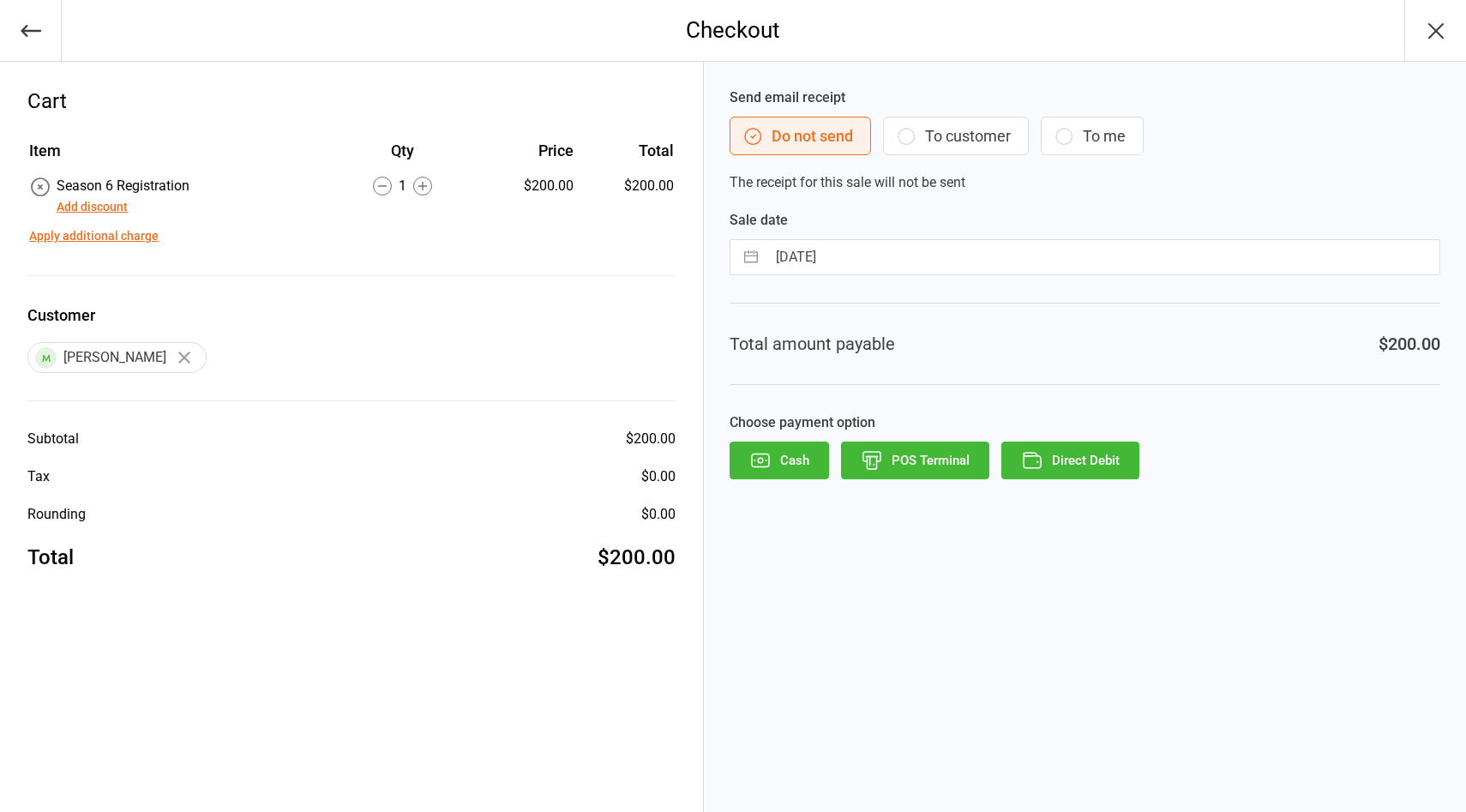
click at [919, 274] on div "14 Aug 2025 Navigate forward to interact with the calendar and select a date. P…" at bounding box center [1086, 257] width 711 height 36
select select "6"
select select "2025"
select select "7"
select select "2025"
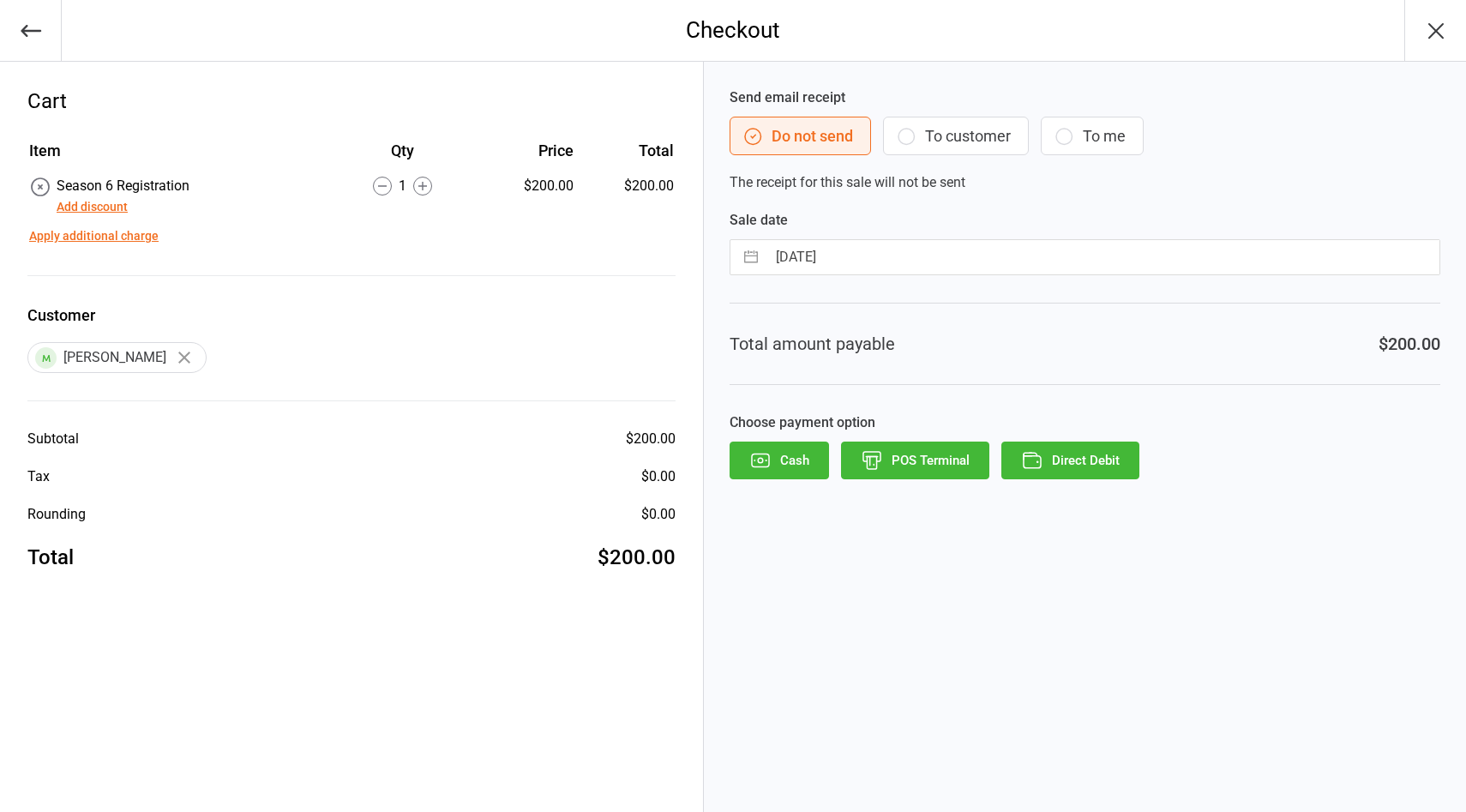
select select "8"
select select "2025"
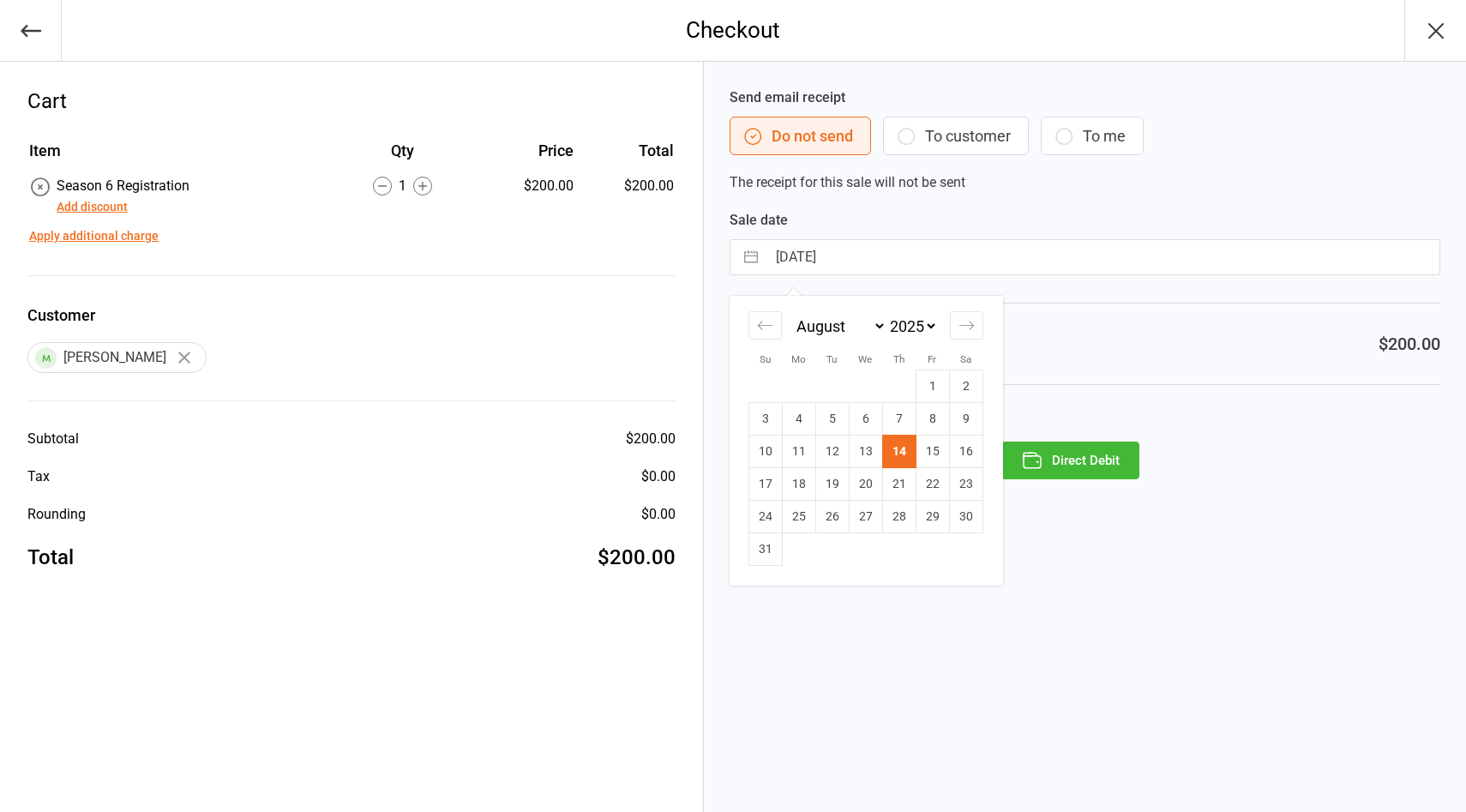
click at [916, 255] on input "14 Aug 2025" at bounding box center [1104, 257] width 673 height 34
click at [873, 453] on td "13" at bounding box center [865, 452] width 33 height 32
type input "[DATE]"
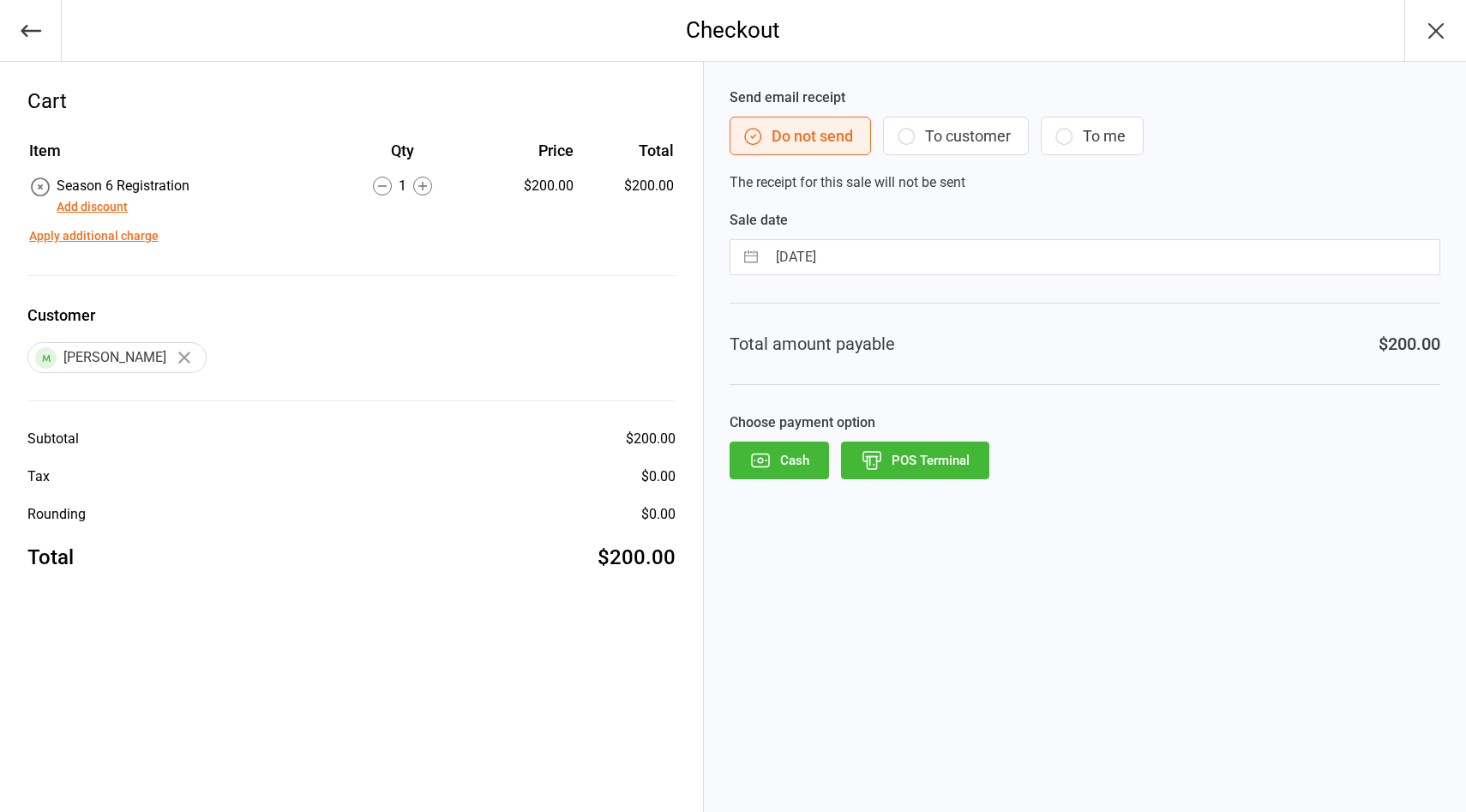
click at [904, 455] on button "POS Terminal" at bounding box center [915, 460] width 148 height 38
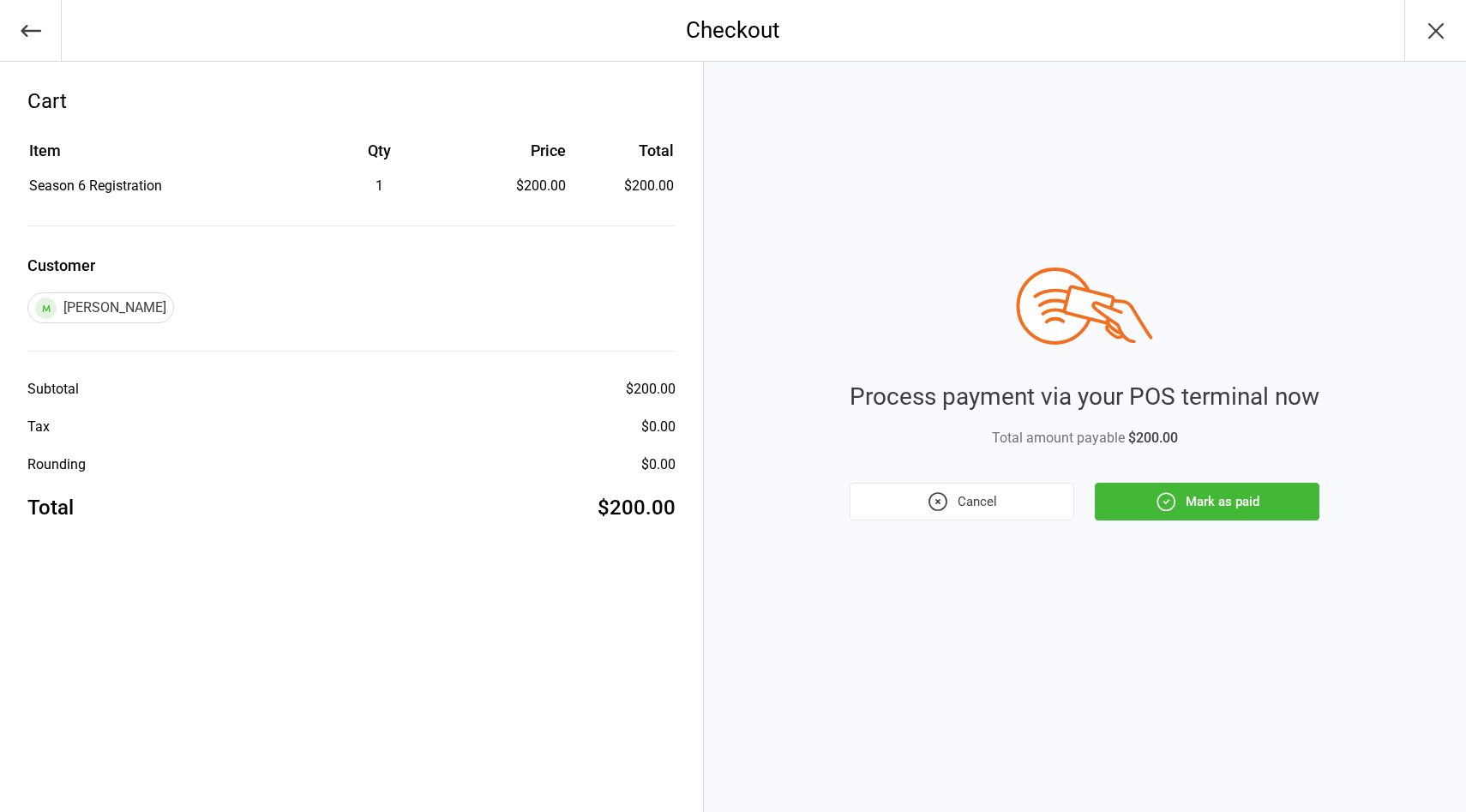
click at [1213, 505] on button "Mark as paid" at bounding box center [1208, 501] width 225 height 38
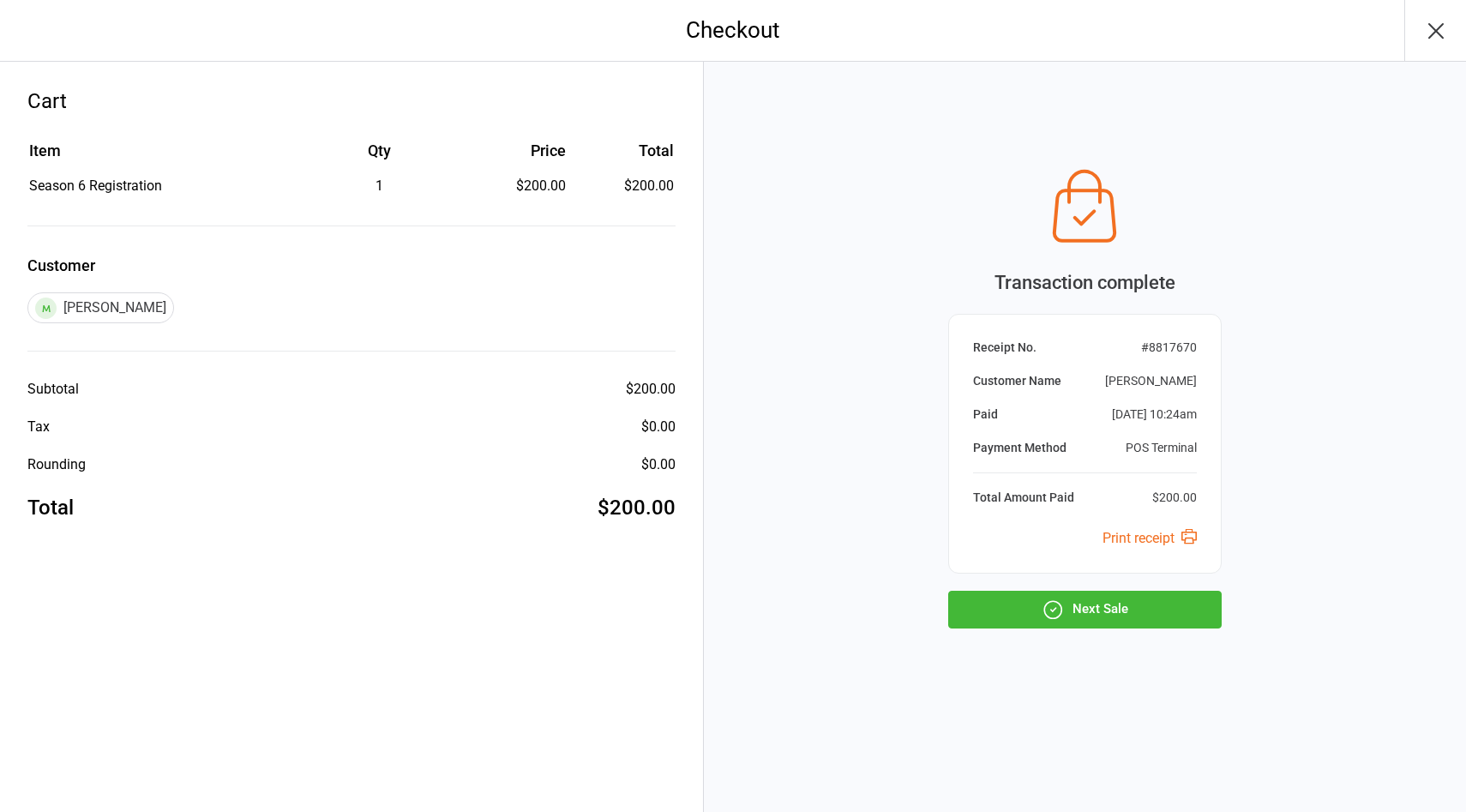
click at [1095, 613] on button "Next Sale" at bounding box center [1085, 610] width 273 height 38
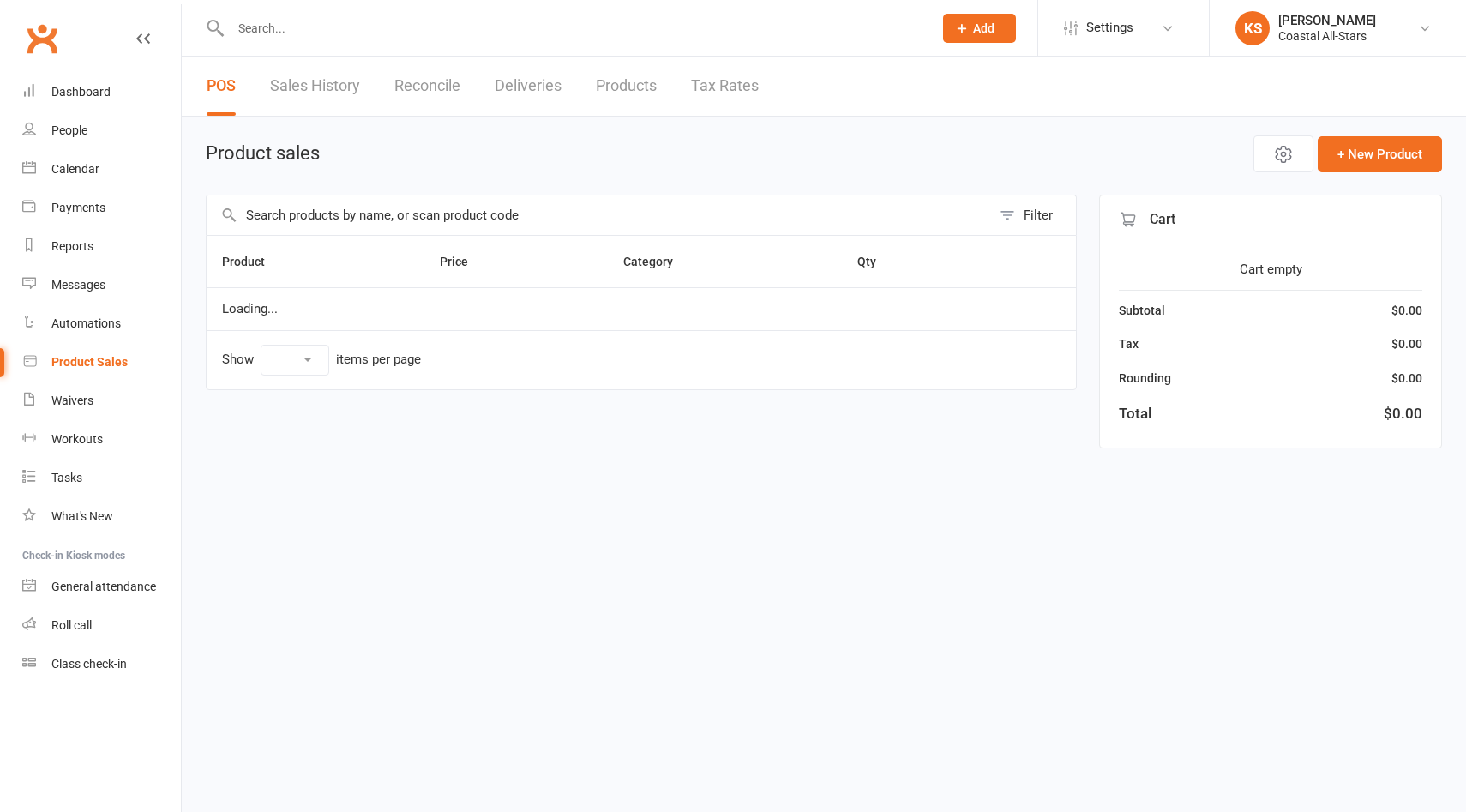
select select "100"
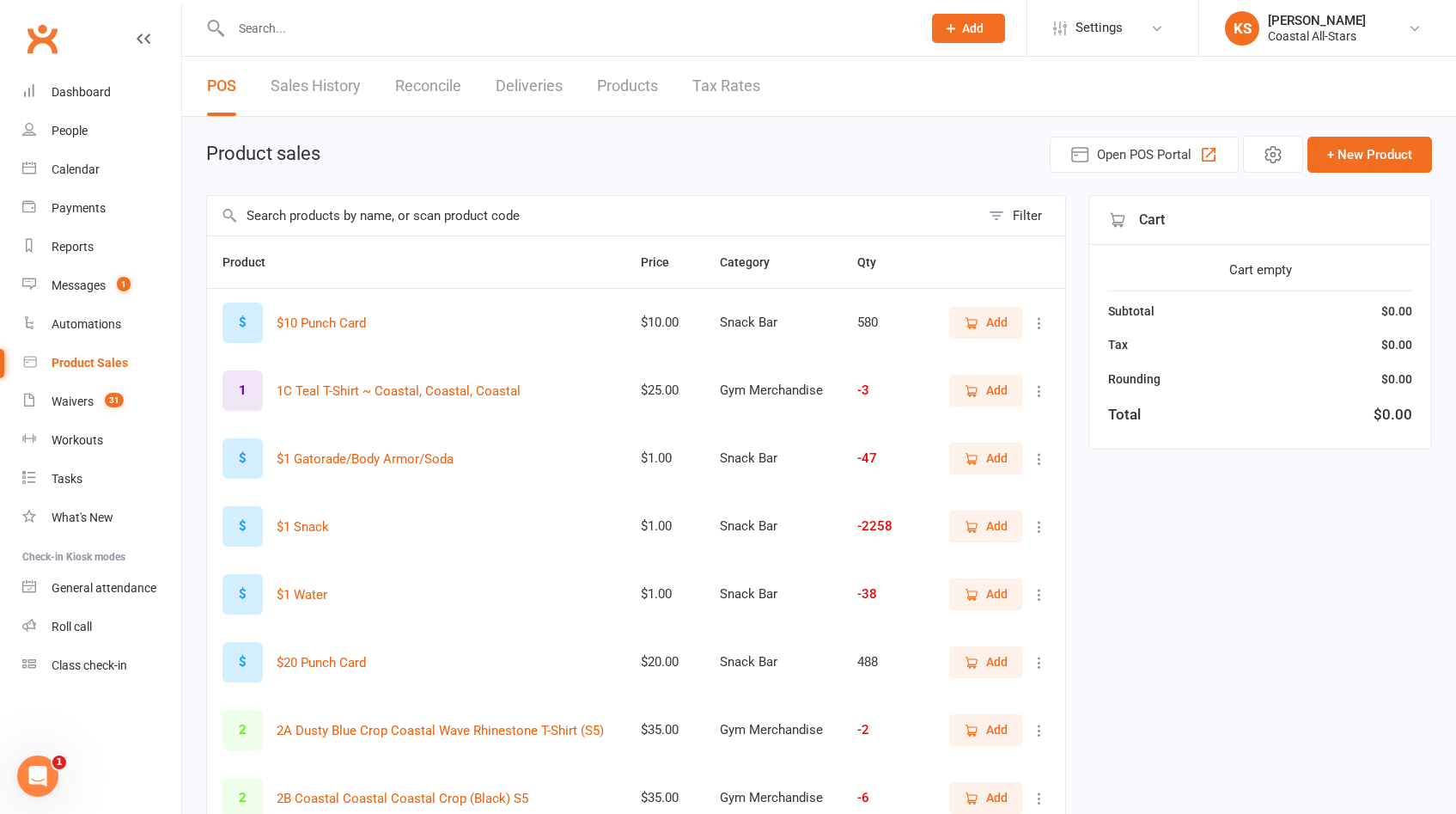
click at [277, 34] on input "text" at bounding box center [567, 27] width 684 height 24
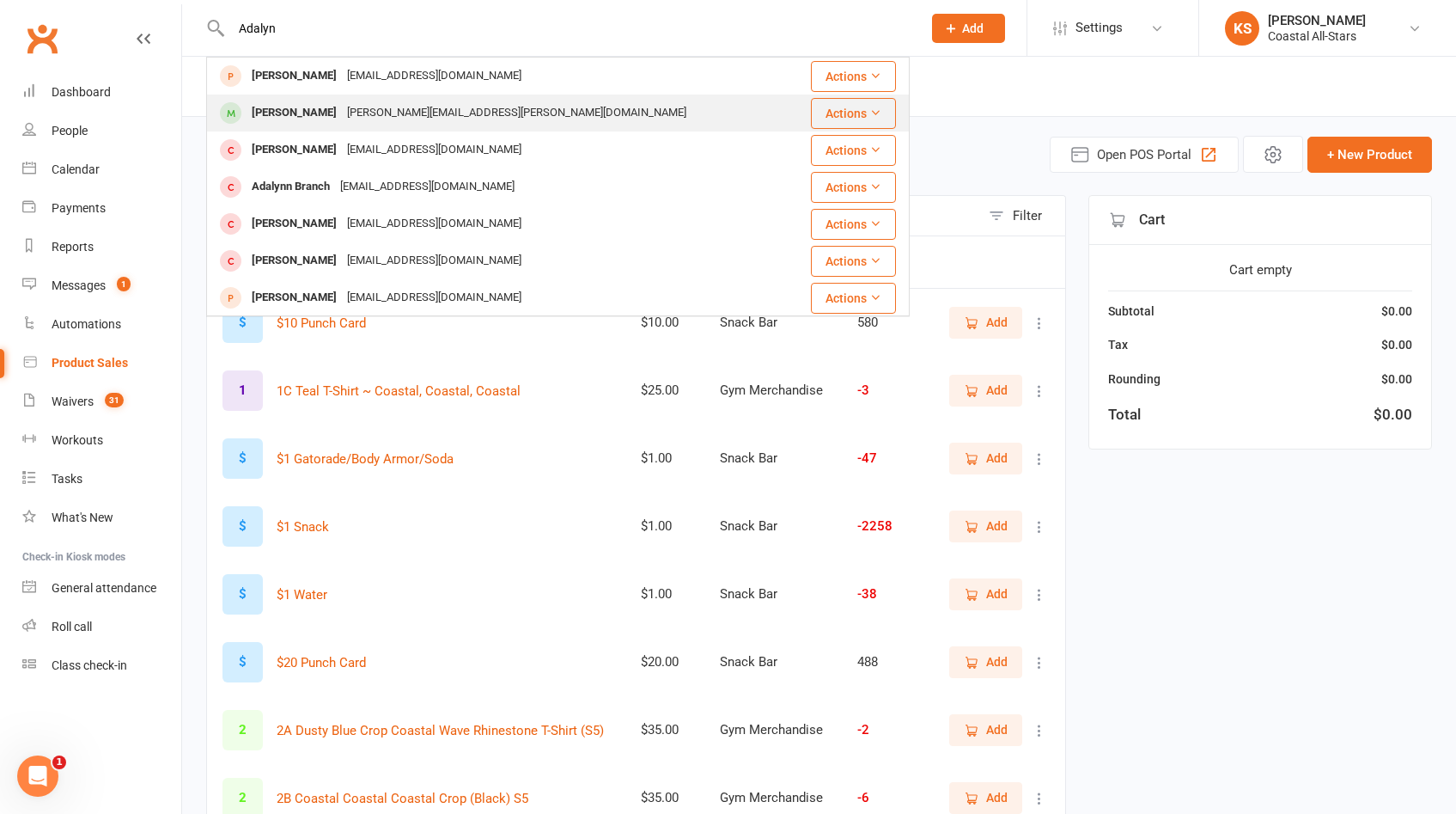
type input "Adalyn"
click at [285, 119] on div "[PERSON_NAME]" at bounding box center [294, 113] width 96 height 25
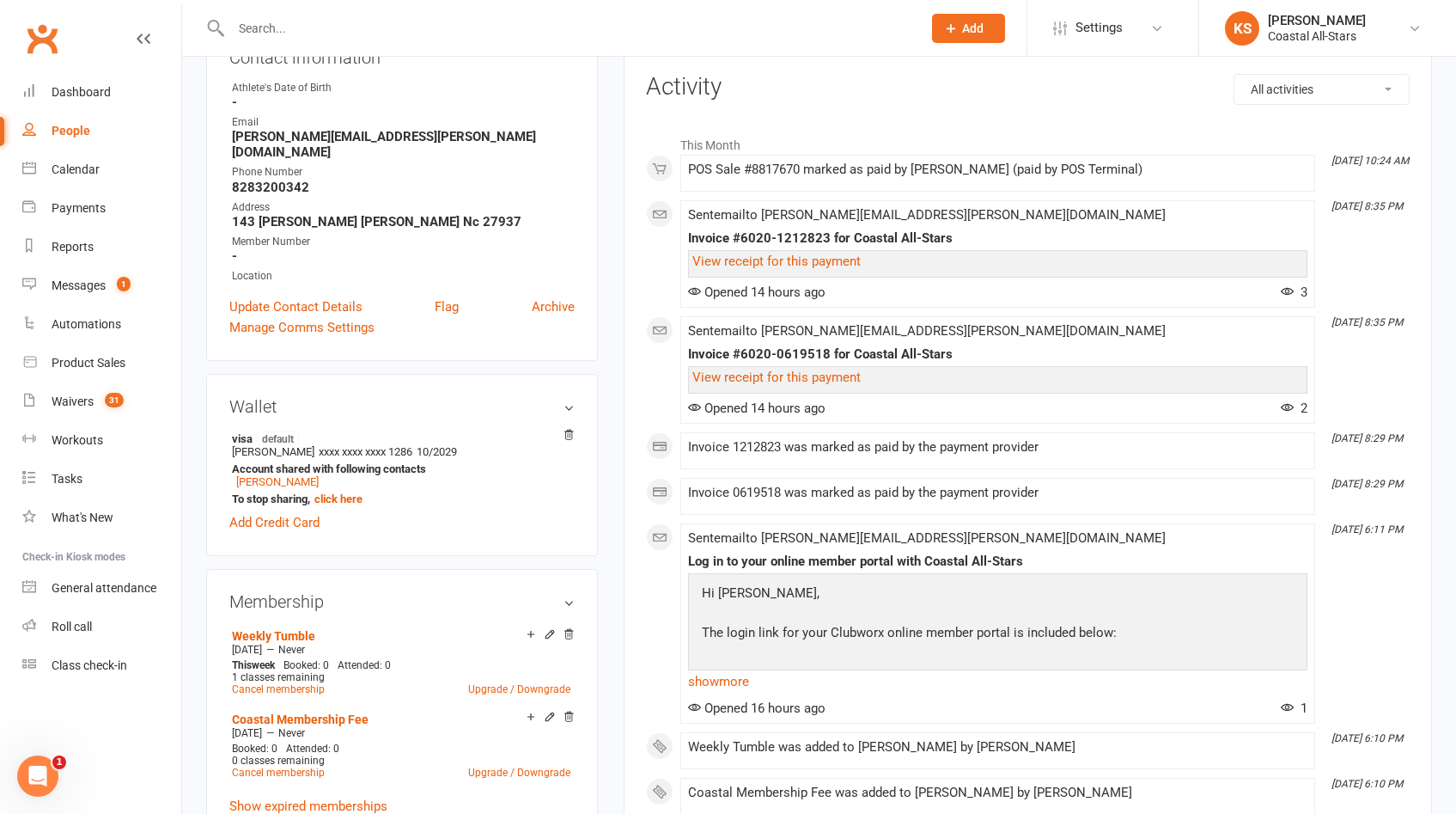
scroll to position [103, 0]
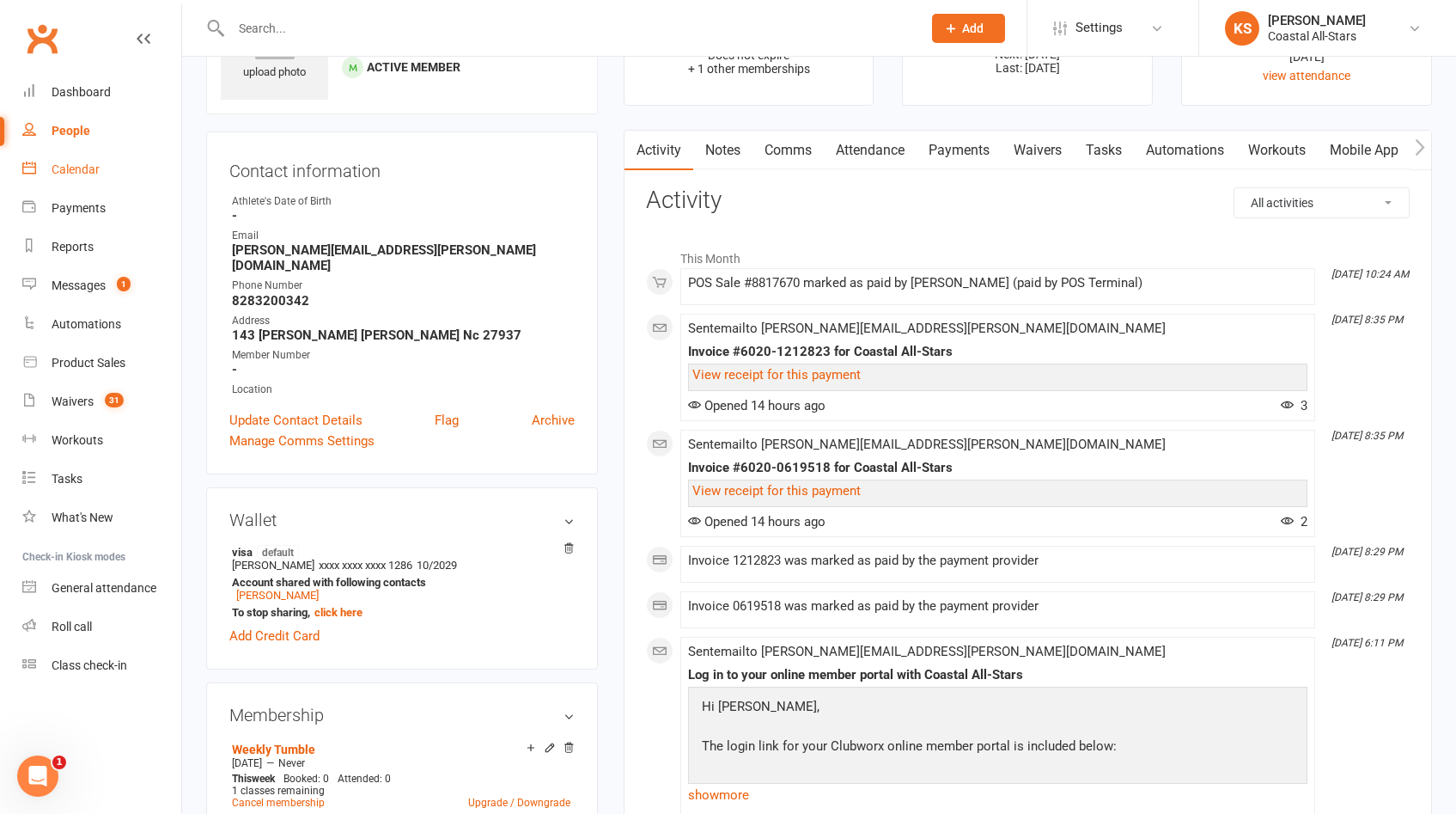
click at [62, 162] on div "Calendar" at bounding box center [75, 169] width 48 height 14
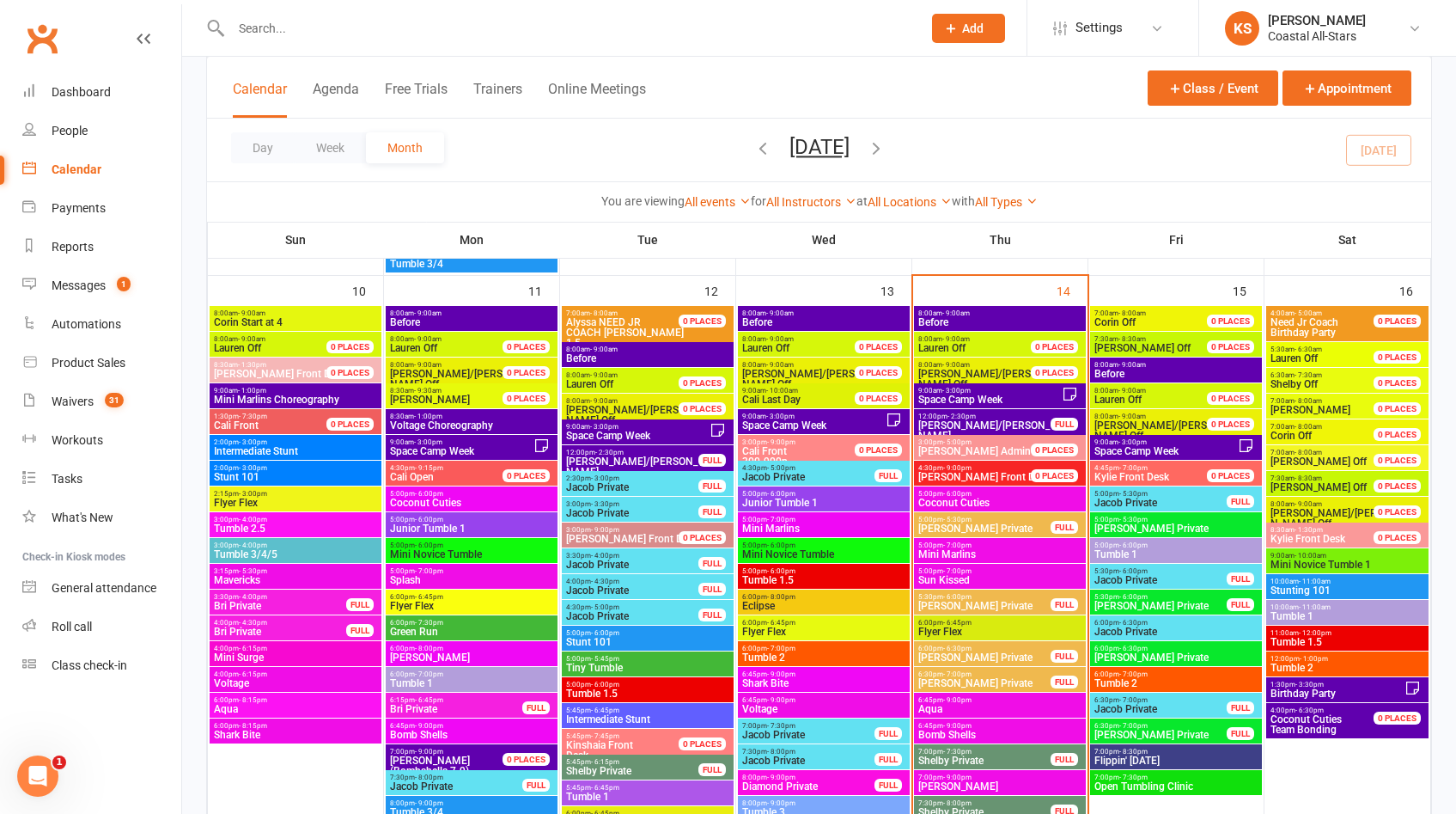
scroll to position [1519, 0]
